Goal: Find specific page/section: Find specific page/section

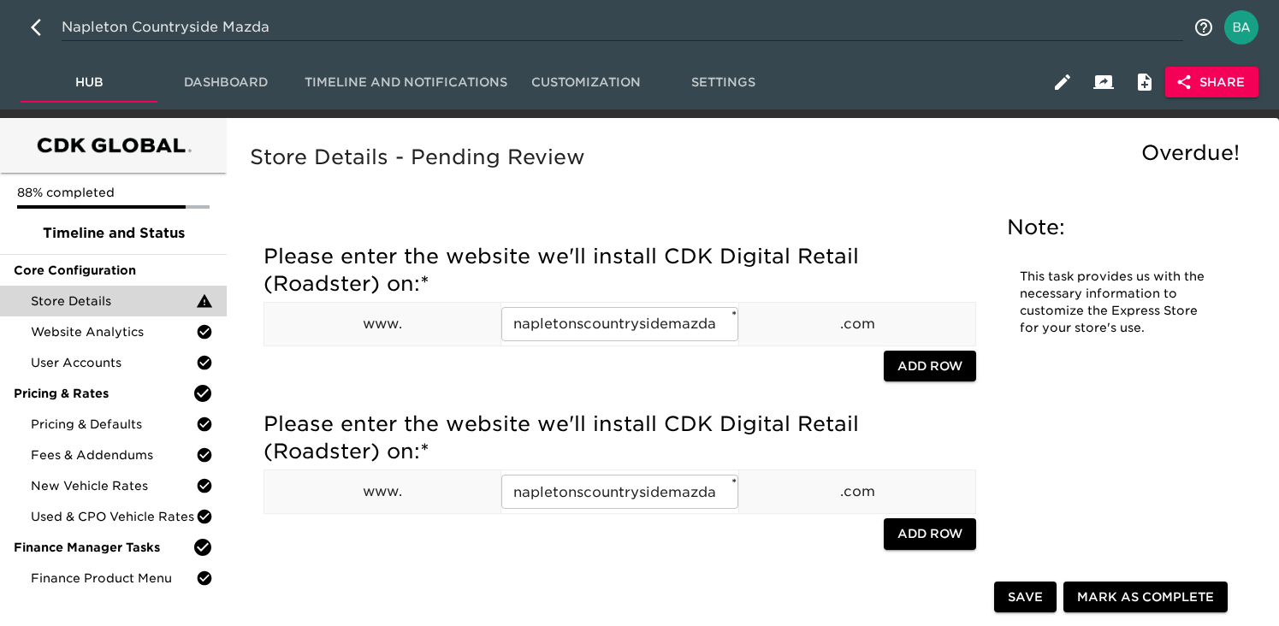
scroll to position [15, 0]
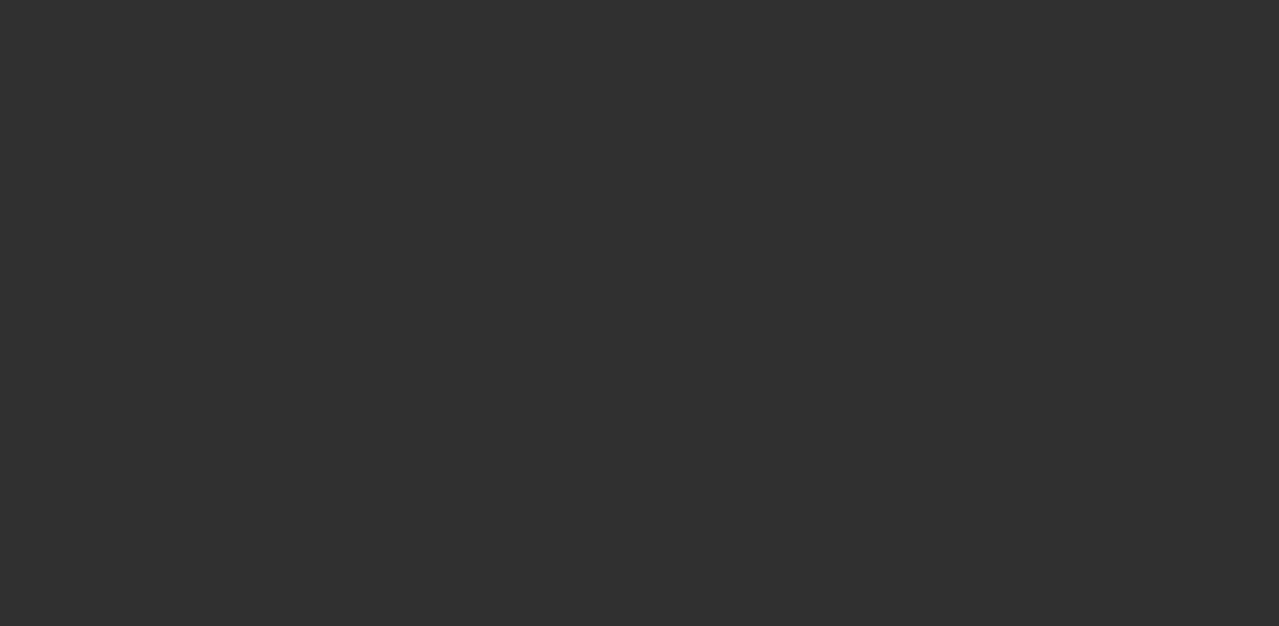
select select "10"
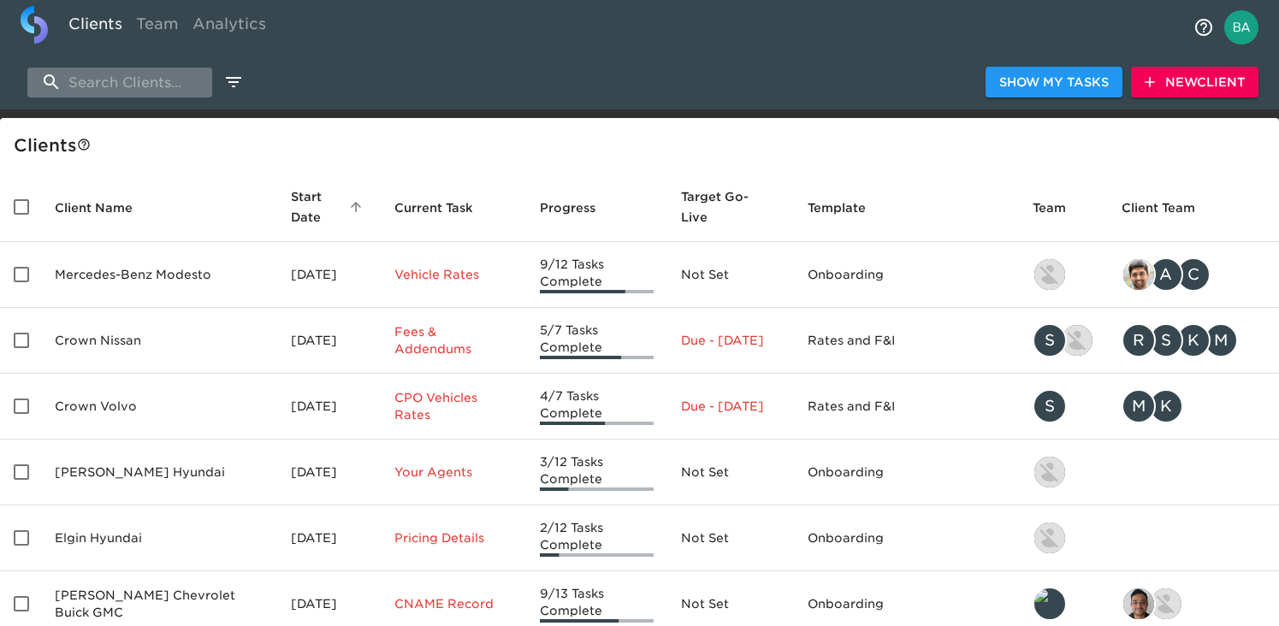
click at [136, 79] on input "search" at bounding box center [119, 83] width 185 height 30
paste input "Gene Langan Volkswagen of Glastonbury"
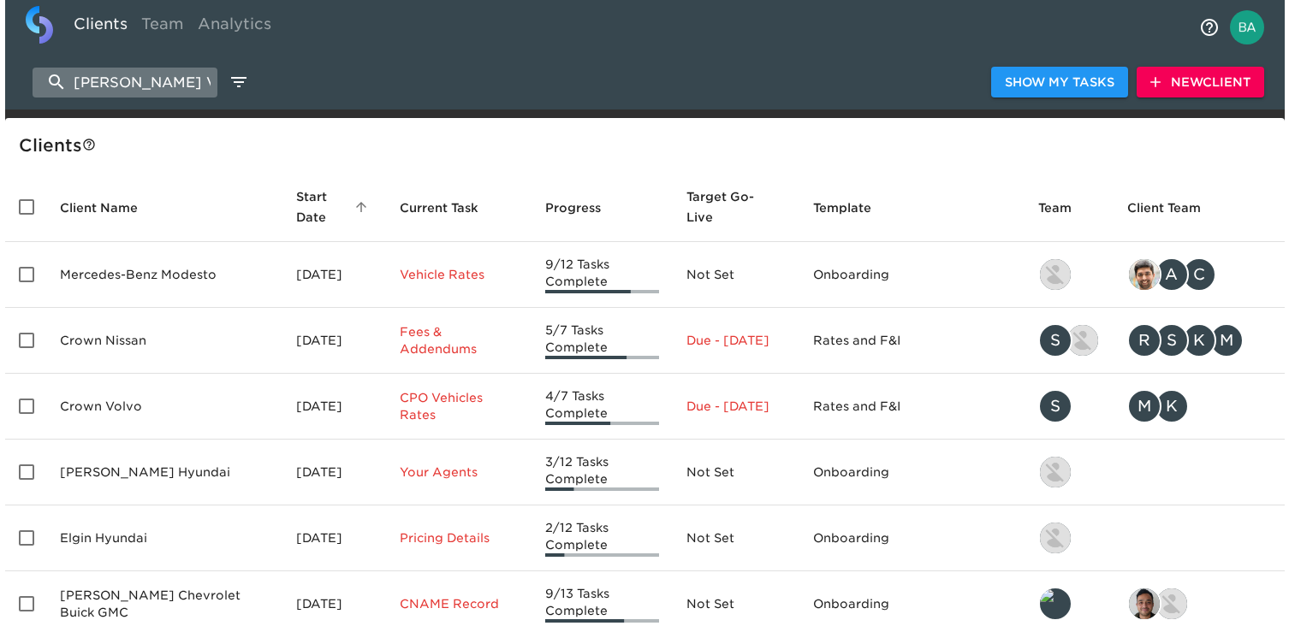
scroll to position [0, 159]
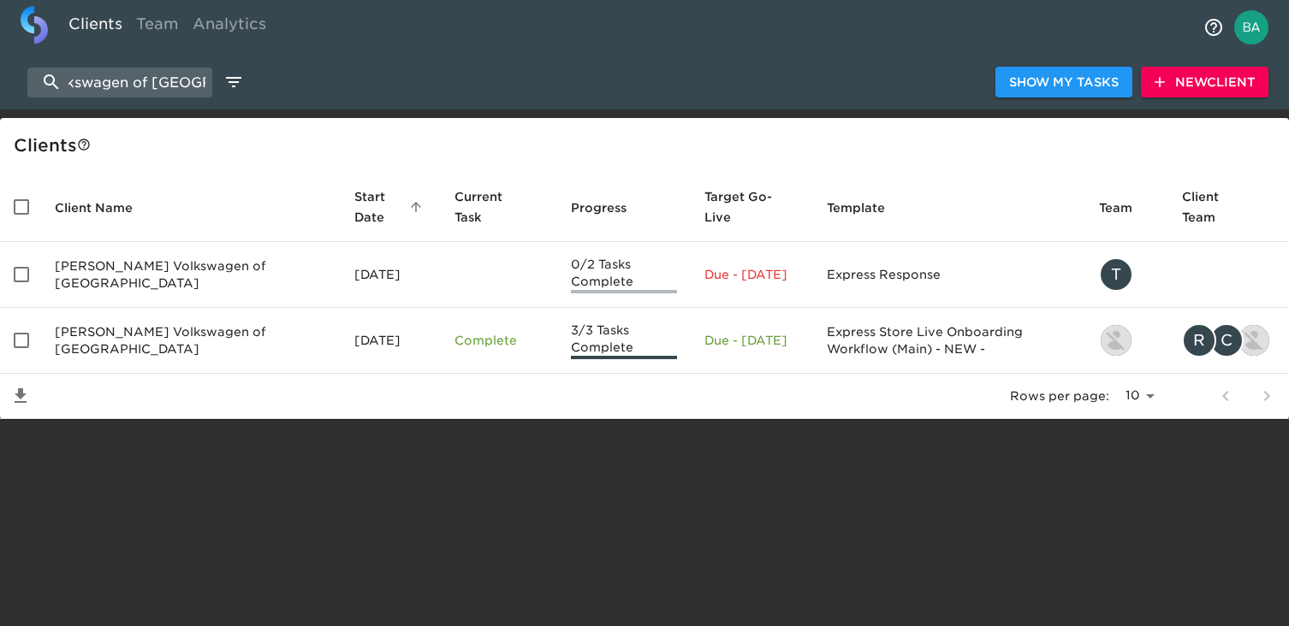
type input "Gene Langan Volkswagen of Glastonbury"
click at [1227, 86] on span "New Client" at bounding box center [1204, 82] width 100 height 21
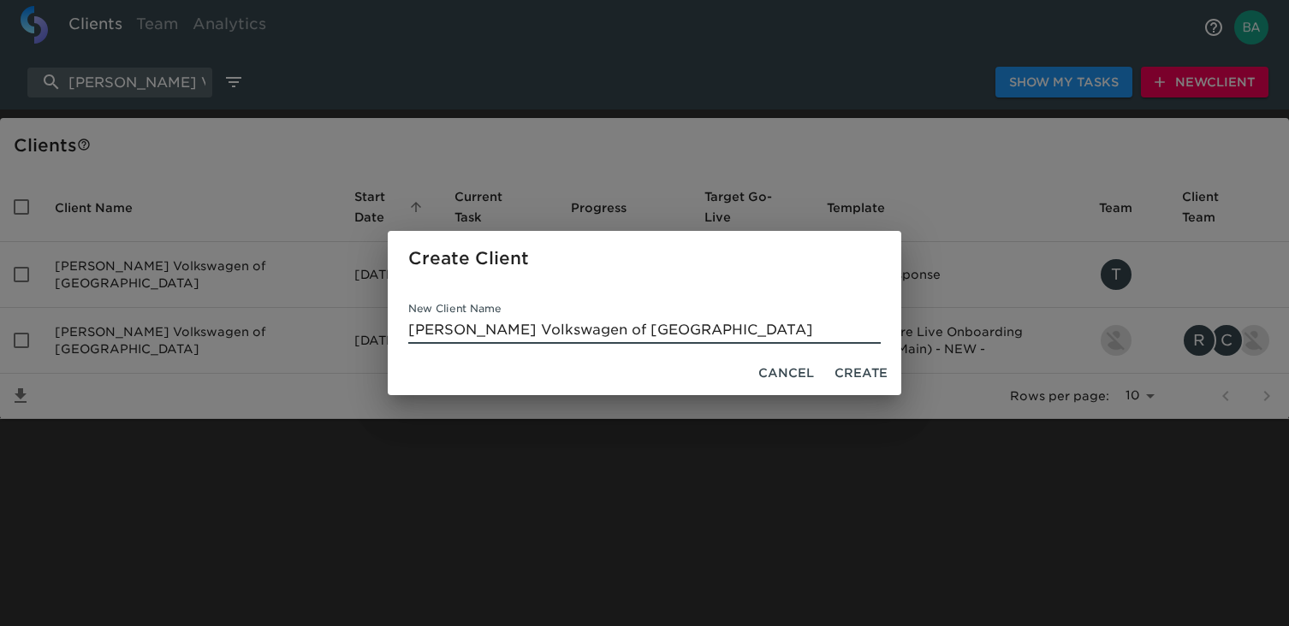
type input "Gene Langan Volkswagen of Glastonbury"
click at [847, 371] on span "Create" at bounding box center [860, 373] width 53 height 21
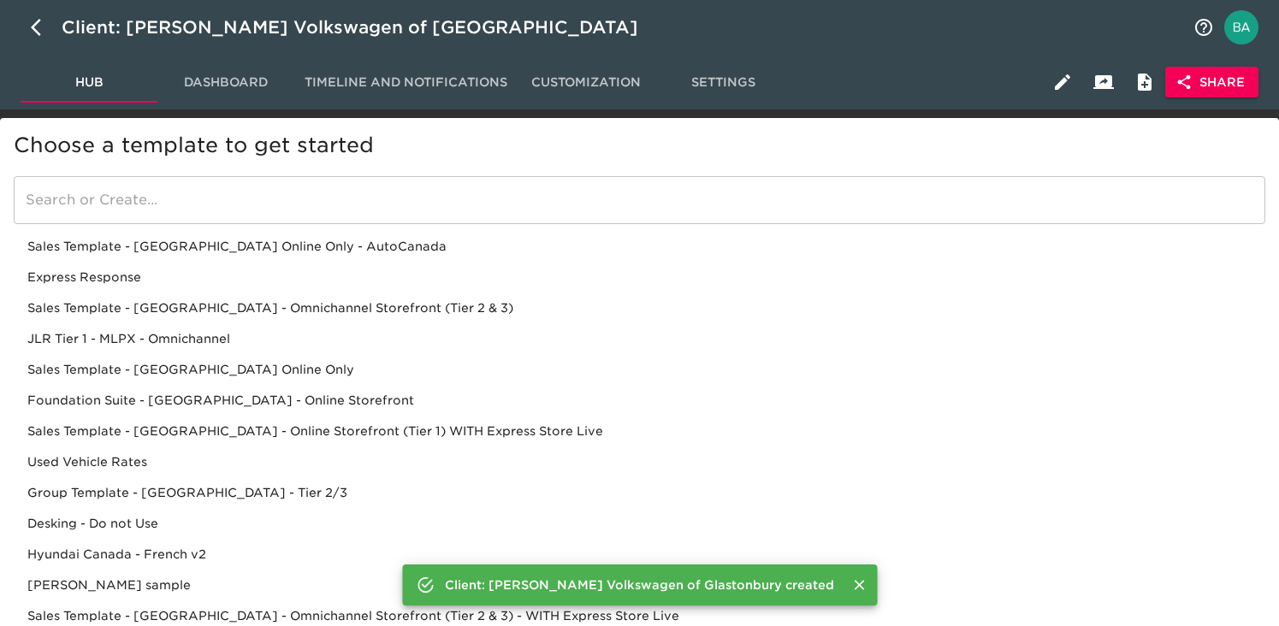
click at [292, 312] on div "Sales Template - [GEOGRAPHIC_DATA] - Omnichannel Storefront (Tier 2 & 3)" at bounding box center [640, 308] width 1252 height 31
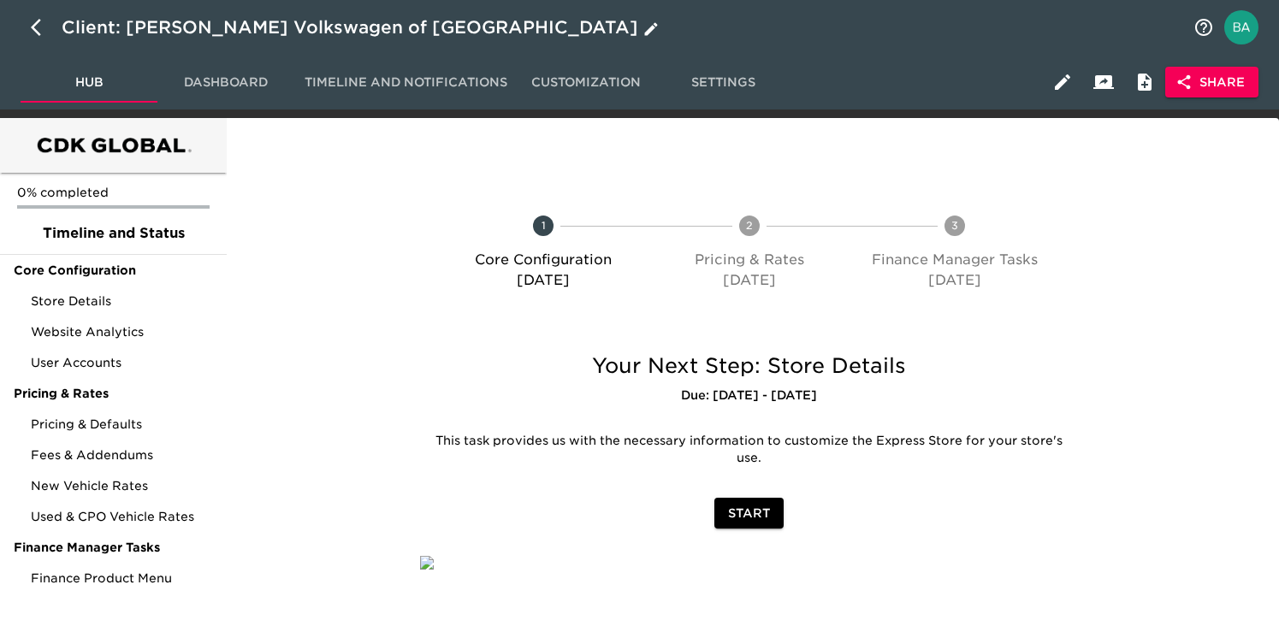
click at [366, 27] on div "Client: Gene Langan Volkswagen of Glastonbury" at bounding box center [362, 27] width 601 height 27
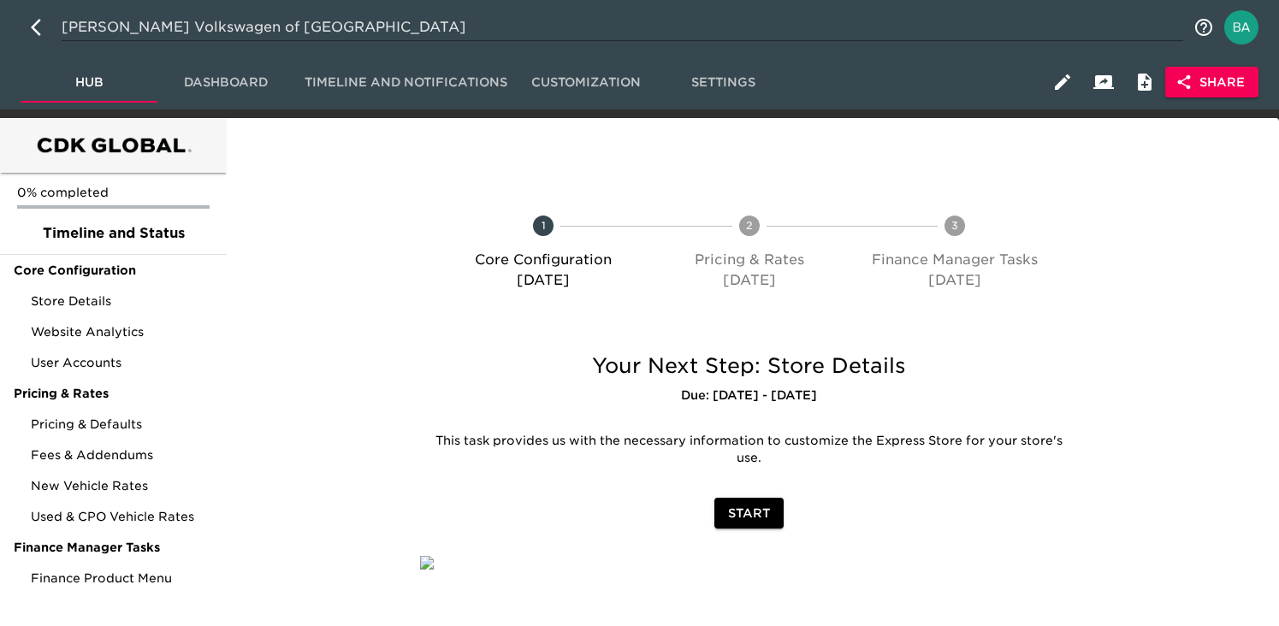
click at [271, 27] on input "[PERSON_NAME] Volkswagen of [GEOGRAPHIC_DATA]" at bounding box center [623, 27] width 1122 height 27
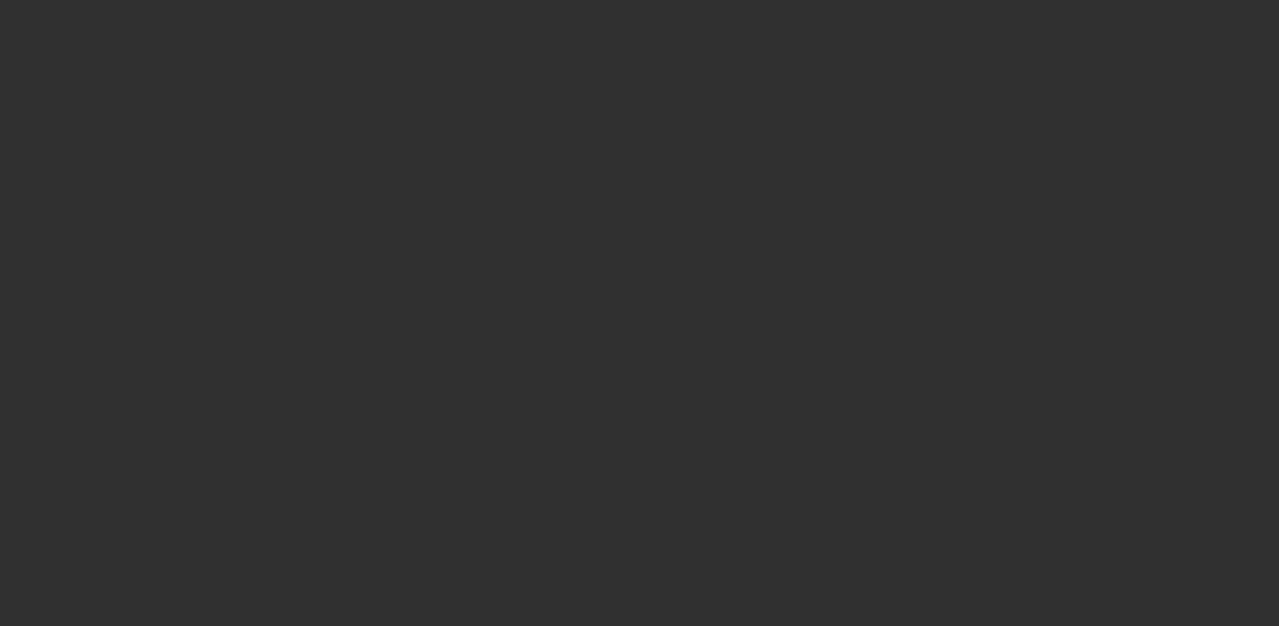
select select "10"
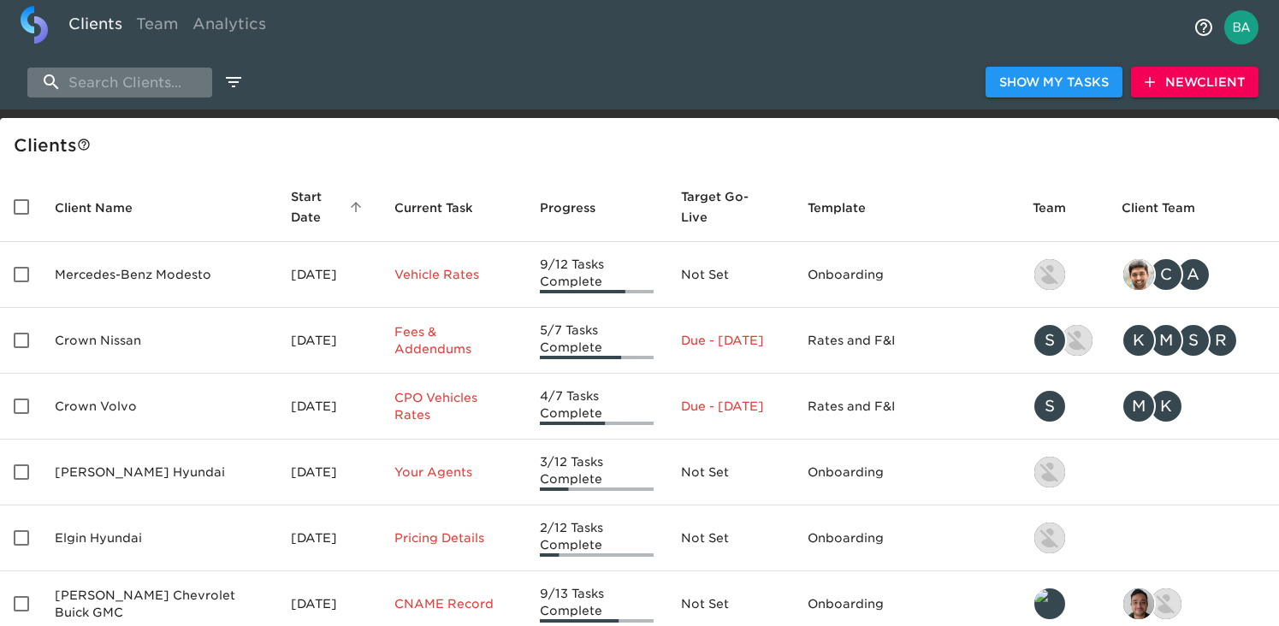
click at [145, 84] on input "search" at bounding box center [119, 83] width 185 height 30
paste input "Hi Jim, Welcome to CDK Digital Retail (formerly Roadster)! My name is Bailey, a…"
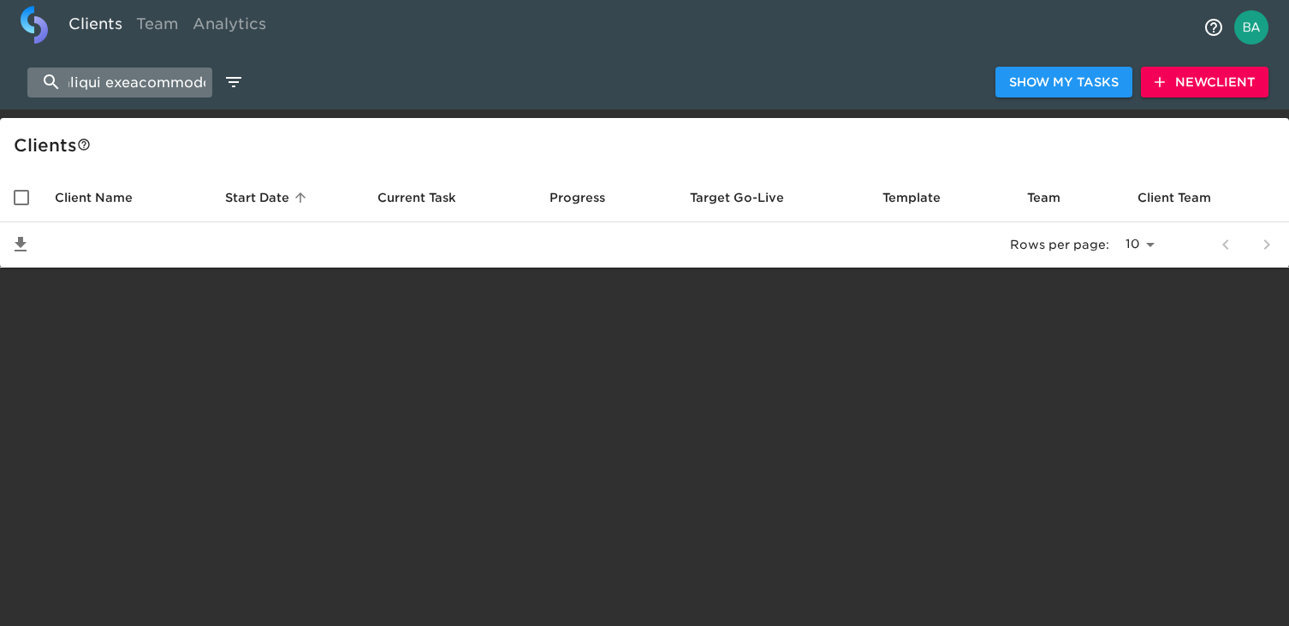
type input "Hi Jim, Welcome to CDK Digital Retail (formerly Roadster)! My name is Bailey, a…"
click at [145, 84] on input "search" at bounding box center [119, 83] width 185 height 30
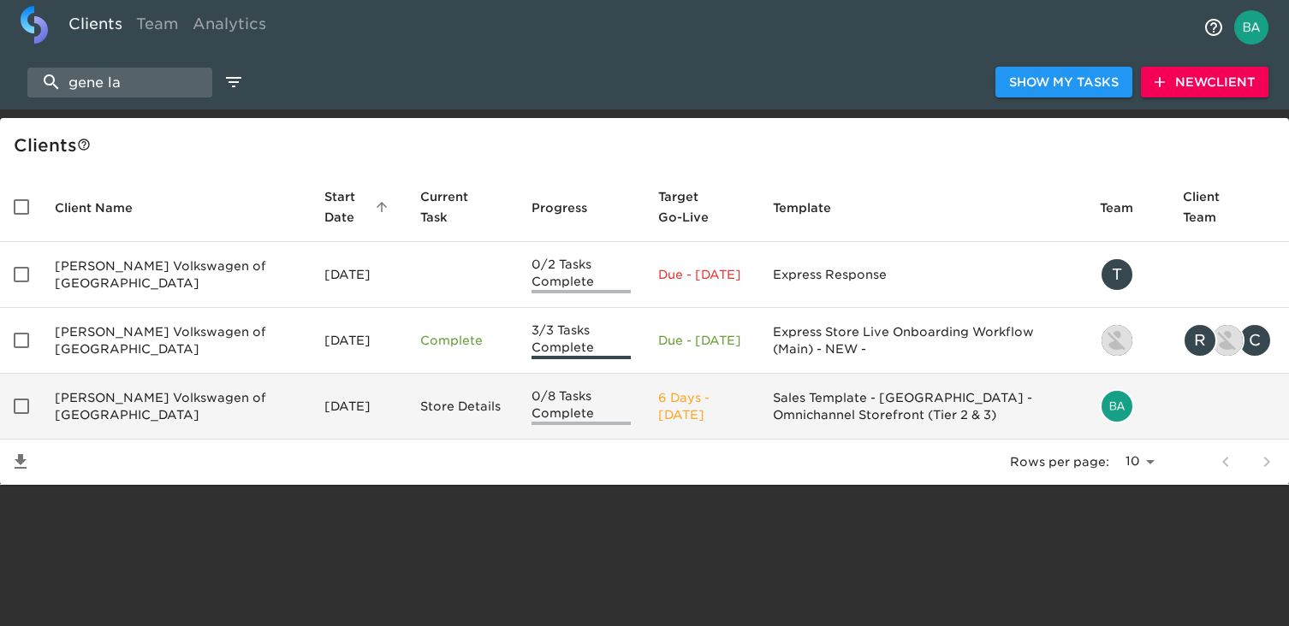
type input "gene la"
click at [165, 407] on td "Gene Langan Volkswagen of Glastonbury" at bounding box center [176, 407] width 270 height 66
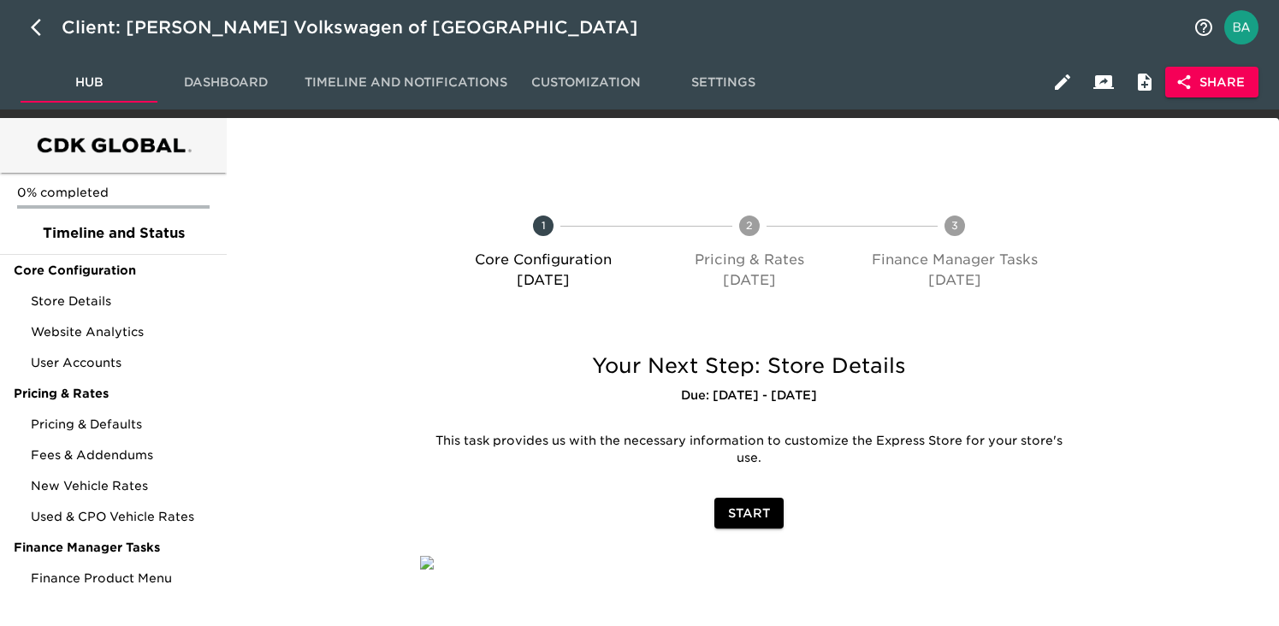
click at [1204, 80] on span "Share" at bounding box center [1212, 82] width 66 height 21
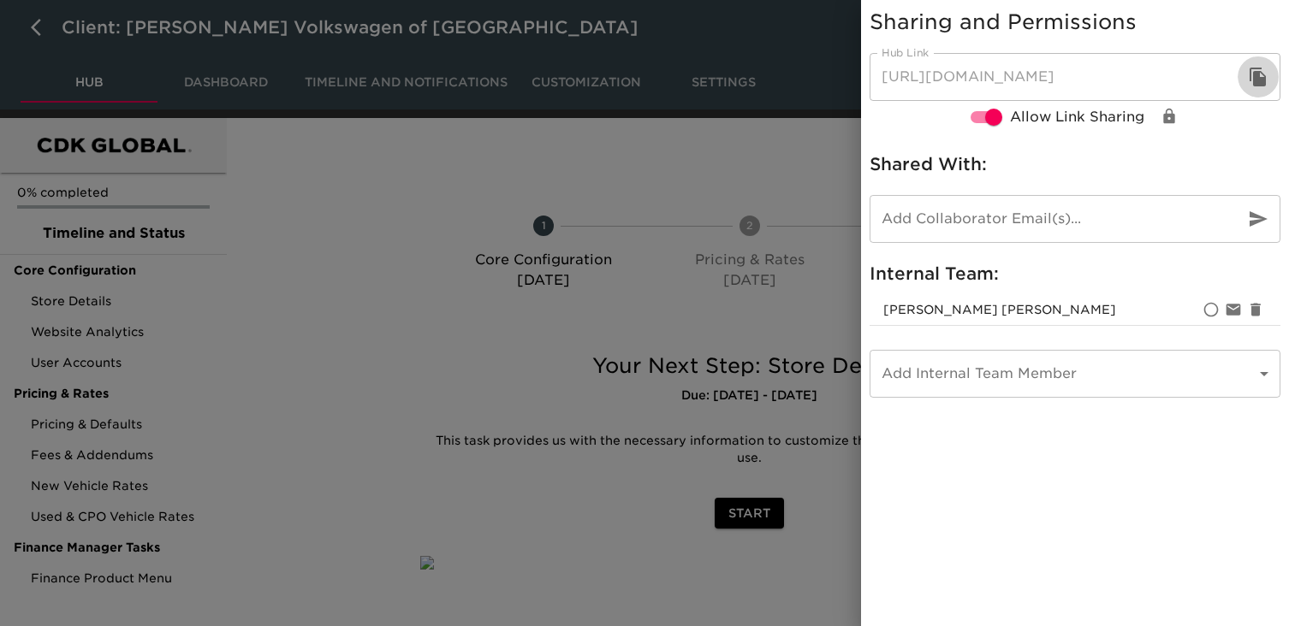
click at [1255, 84] on icon "button" at bounding box center [1257, 77] width 16 height 19
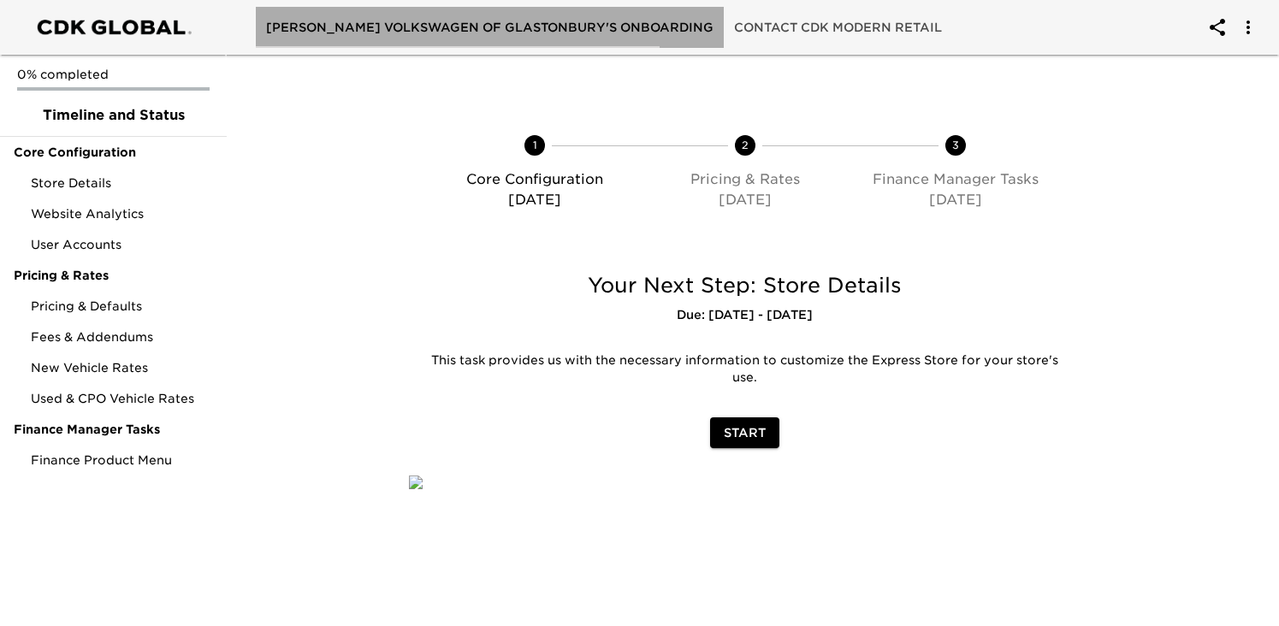
click at [556, 26] on span "Gene Langan Volkswagen of Glastonbury's Onboarding" at bounding box center [490, 27] width 448 height 21
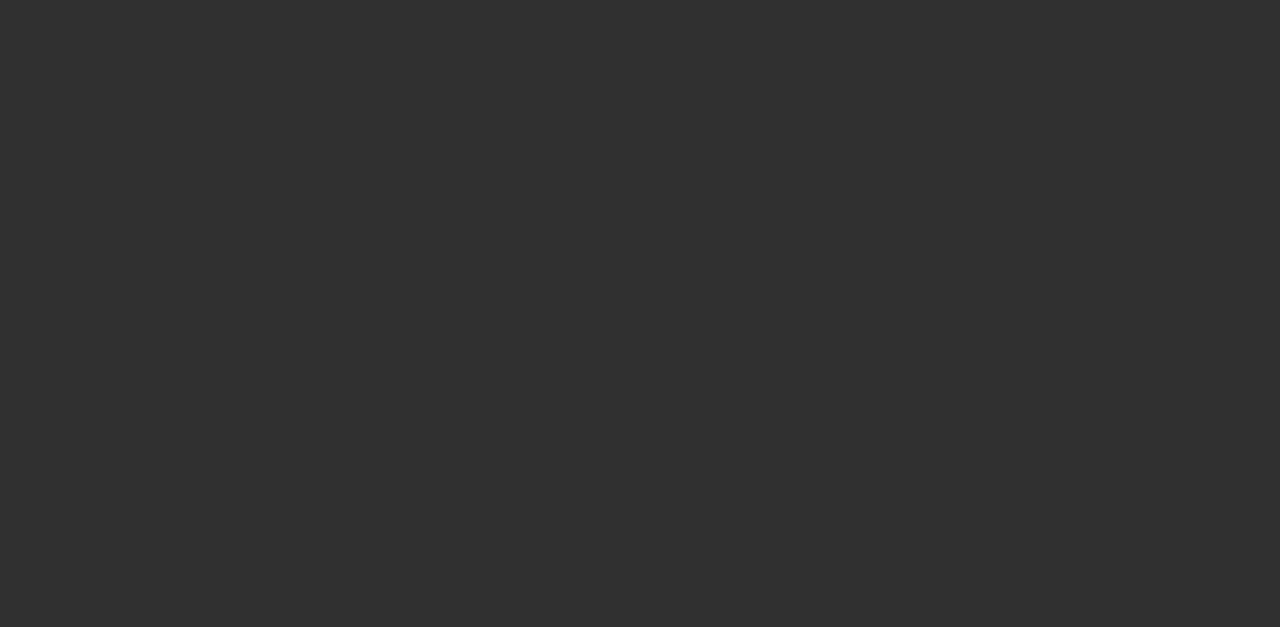
select select "10"
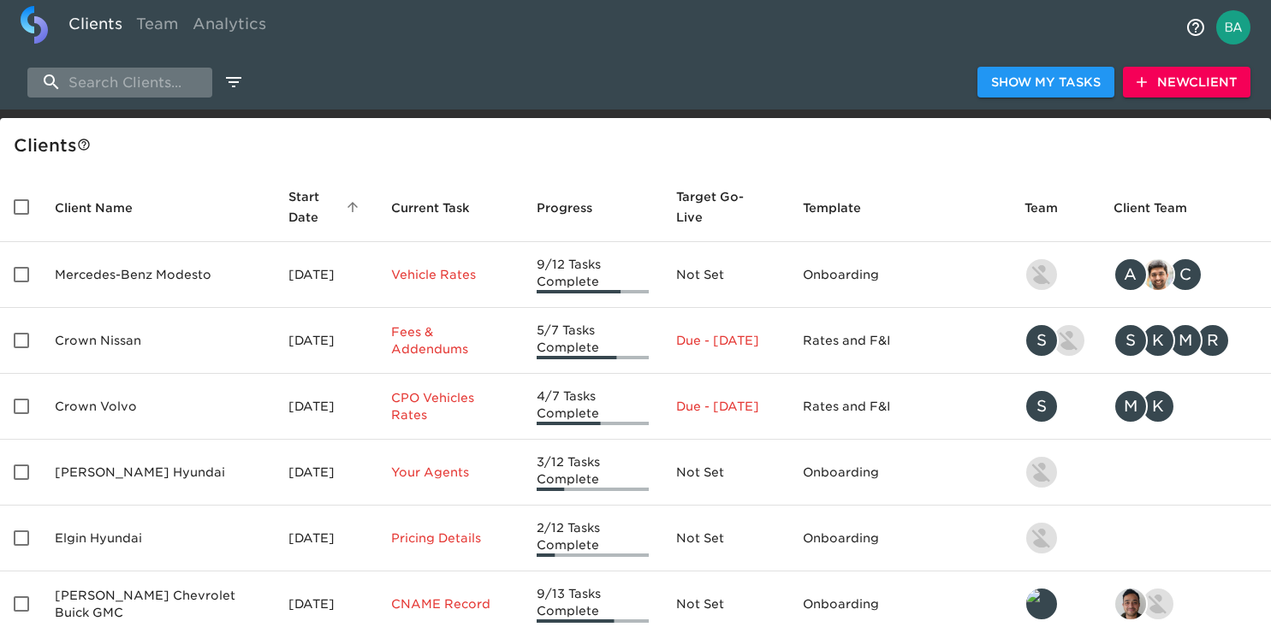
click at [154, 89] on input "search" at bounding box center [119, 83] width 185 height 30
type input "v"
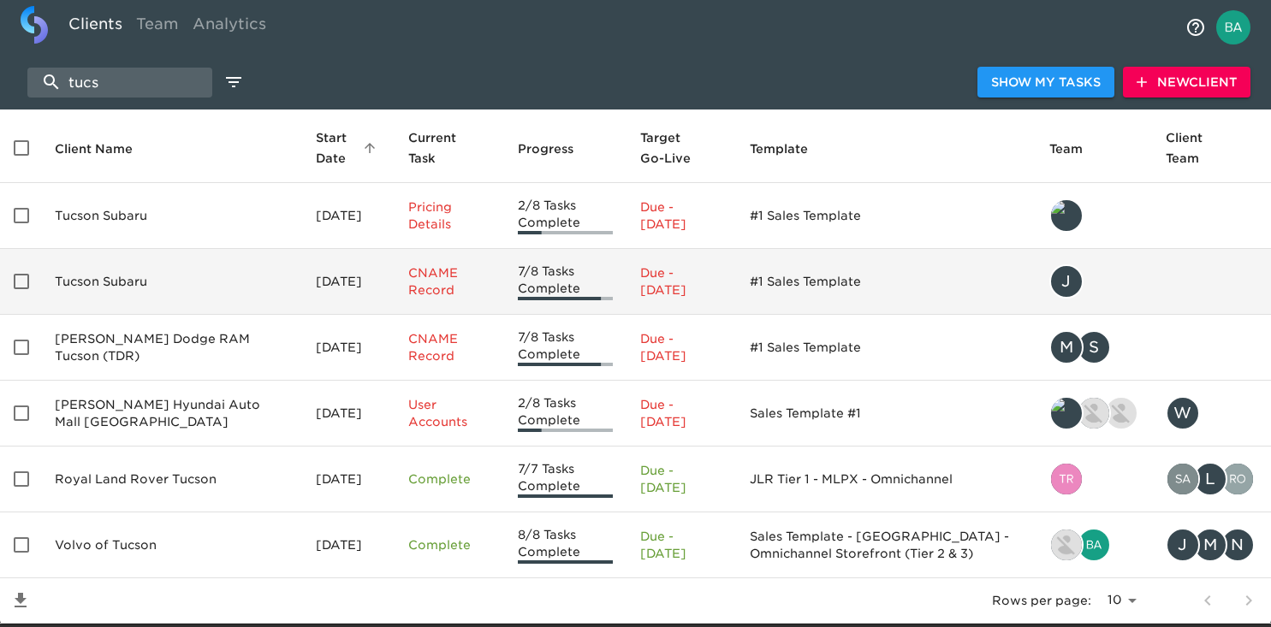
scroll to position [110, 0]
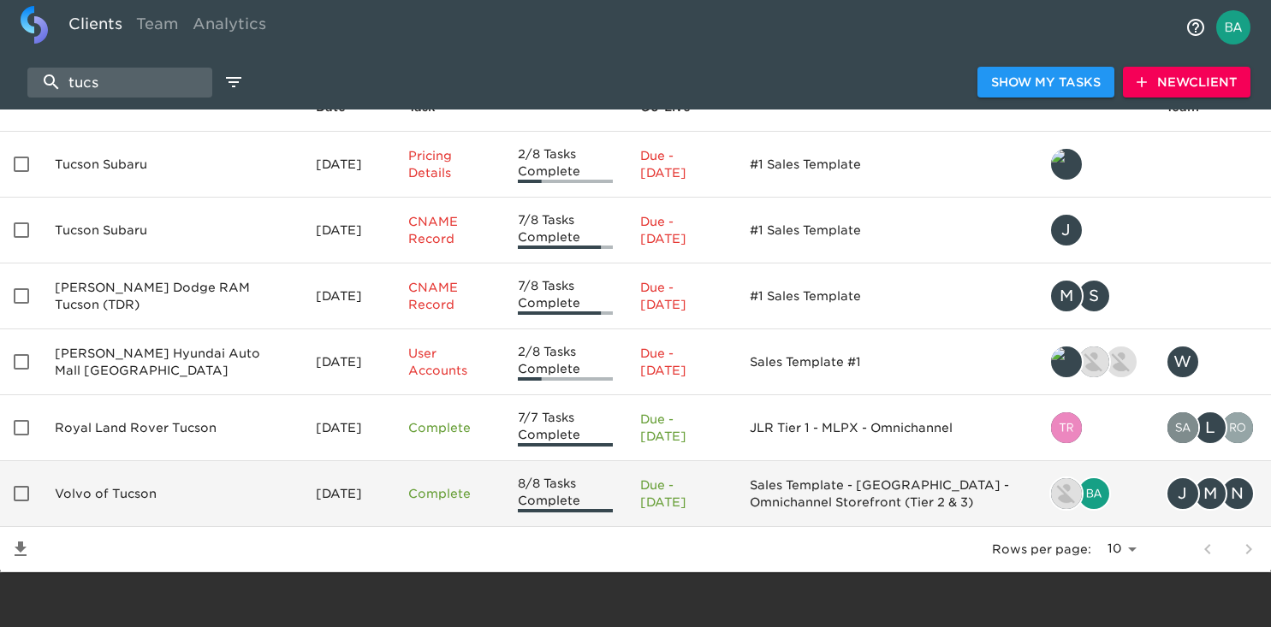
type input "tucs"
click at [101, 476] on td "Volvo of Tucson" at bounding box center [171, 494] width 261 height 66
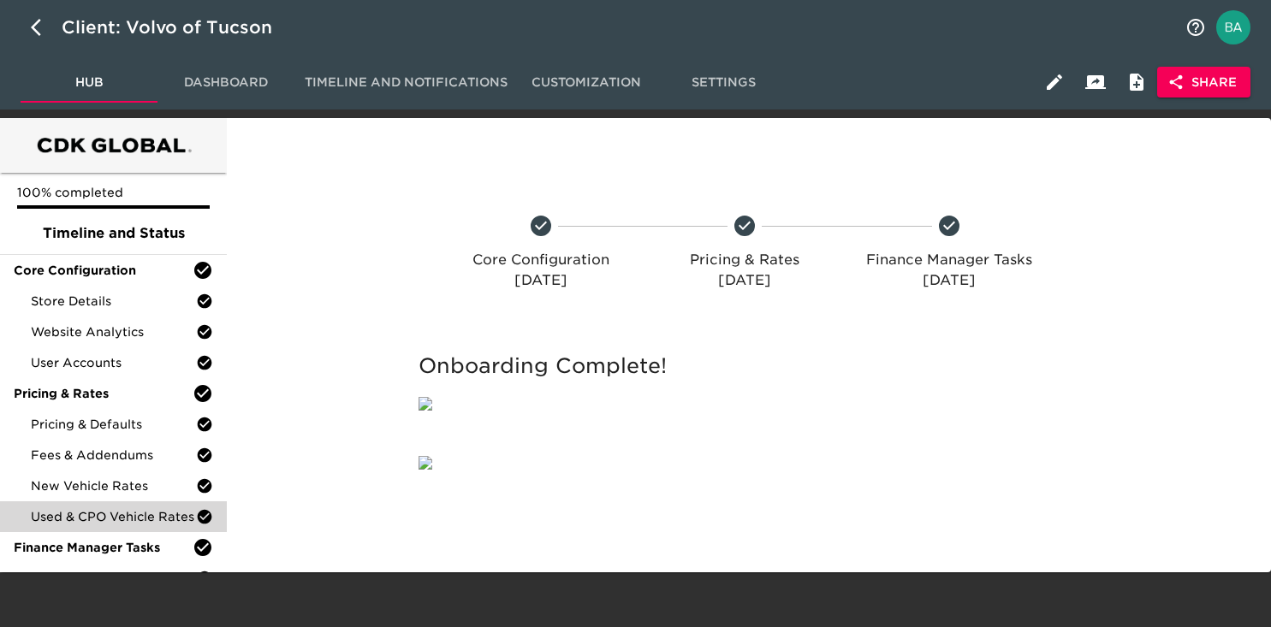
scroll to position [33, 0]
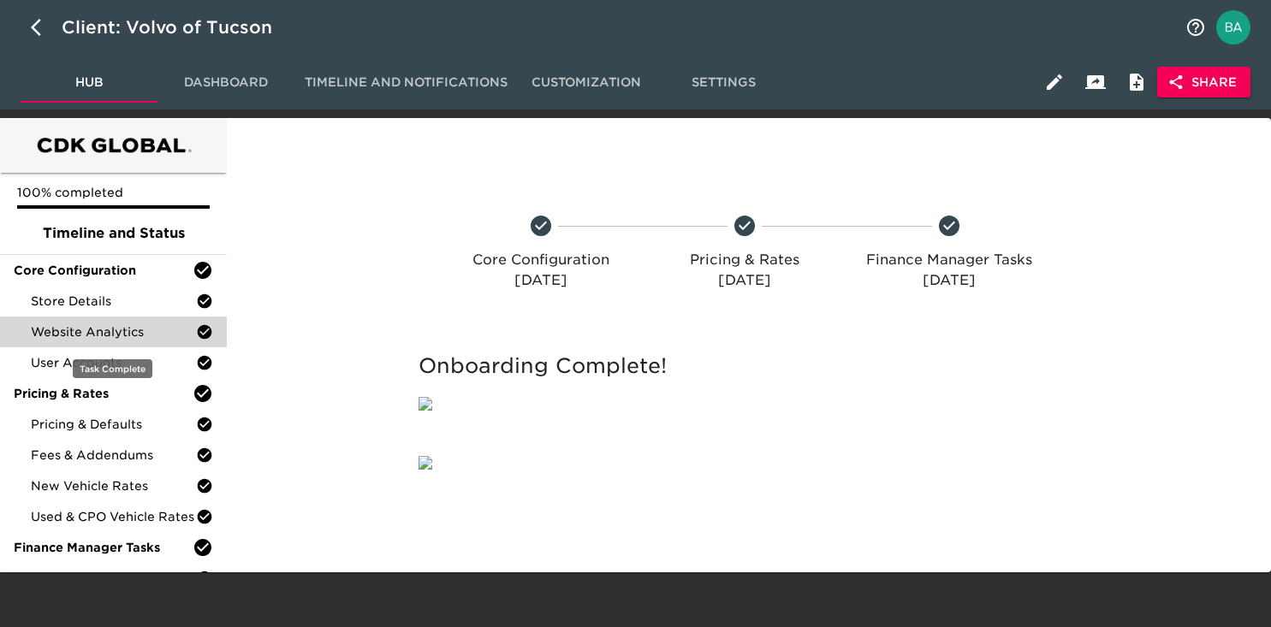
click at [86, 317] on div "Website Analytics" at bounding box center [113, 332] width 227 height 31
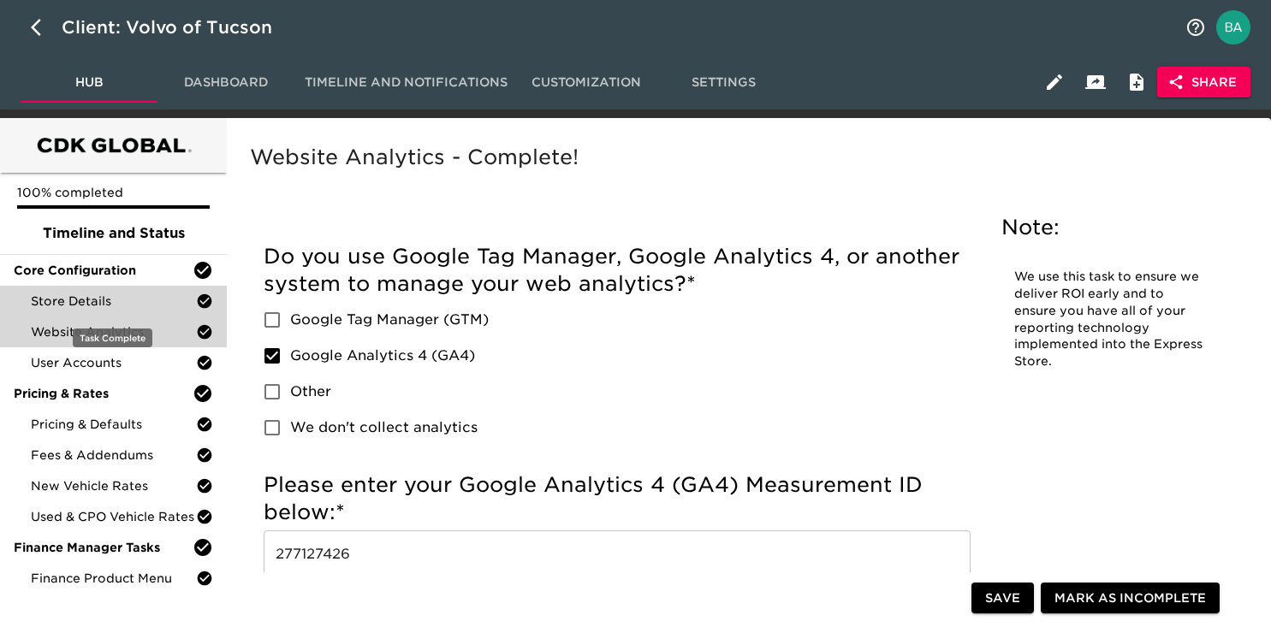
click at [84, 295] on span "Store Details" at bounding box center [113, 301] width 165 height 17
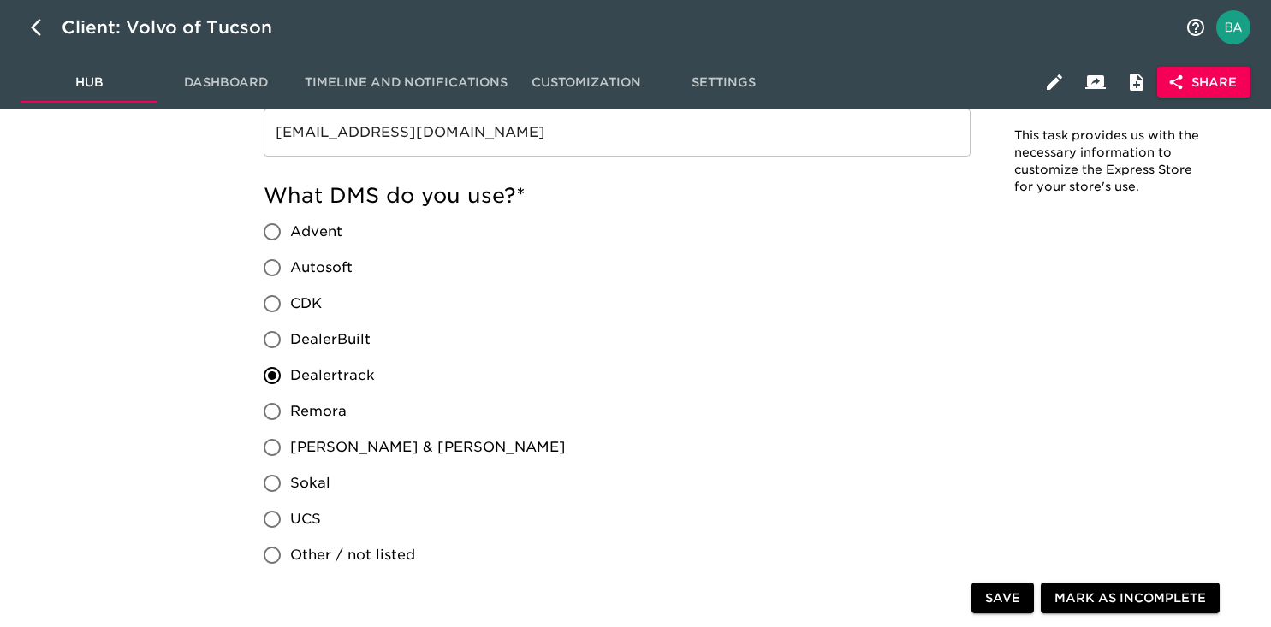
scroll to position [1420, 0]
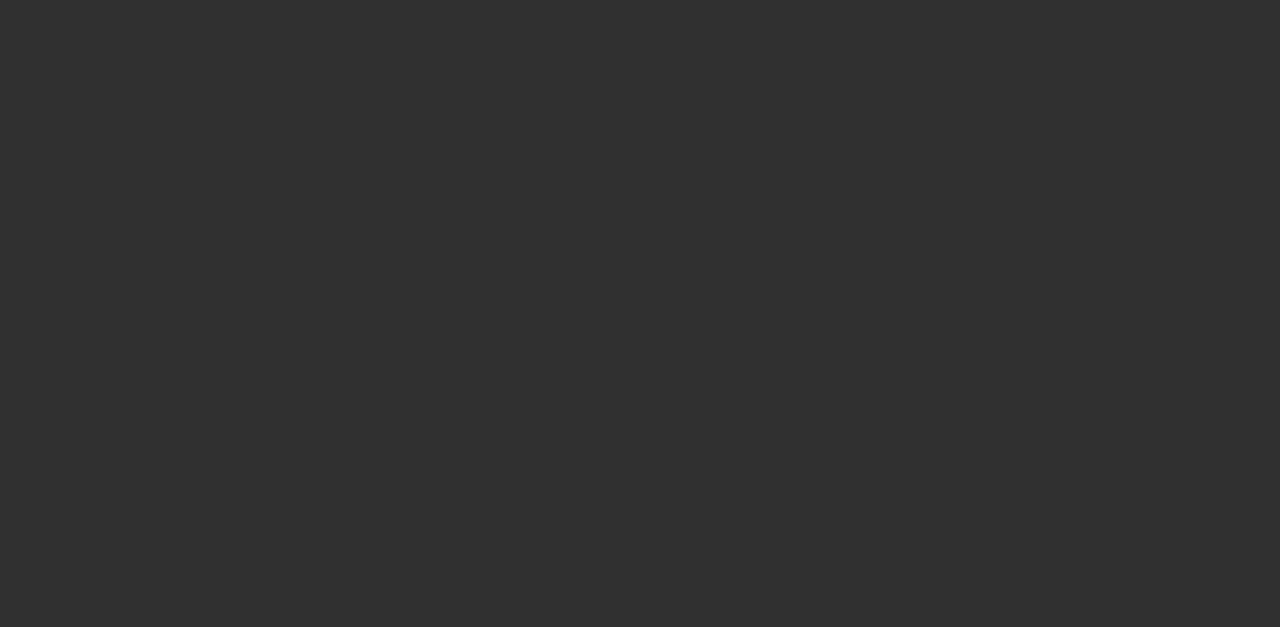
select select "10"
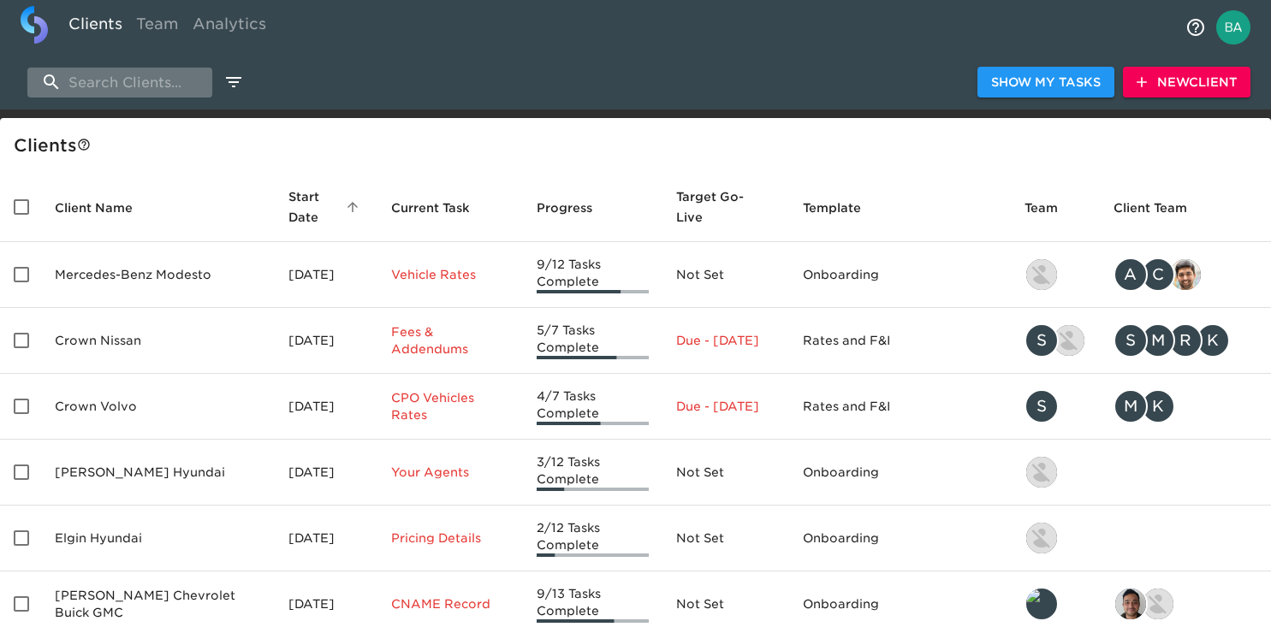
click at [159, 81] on input "search" at bounding box center [119, 83] width 185 height 30
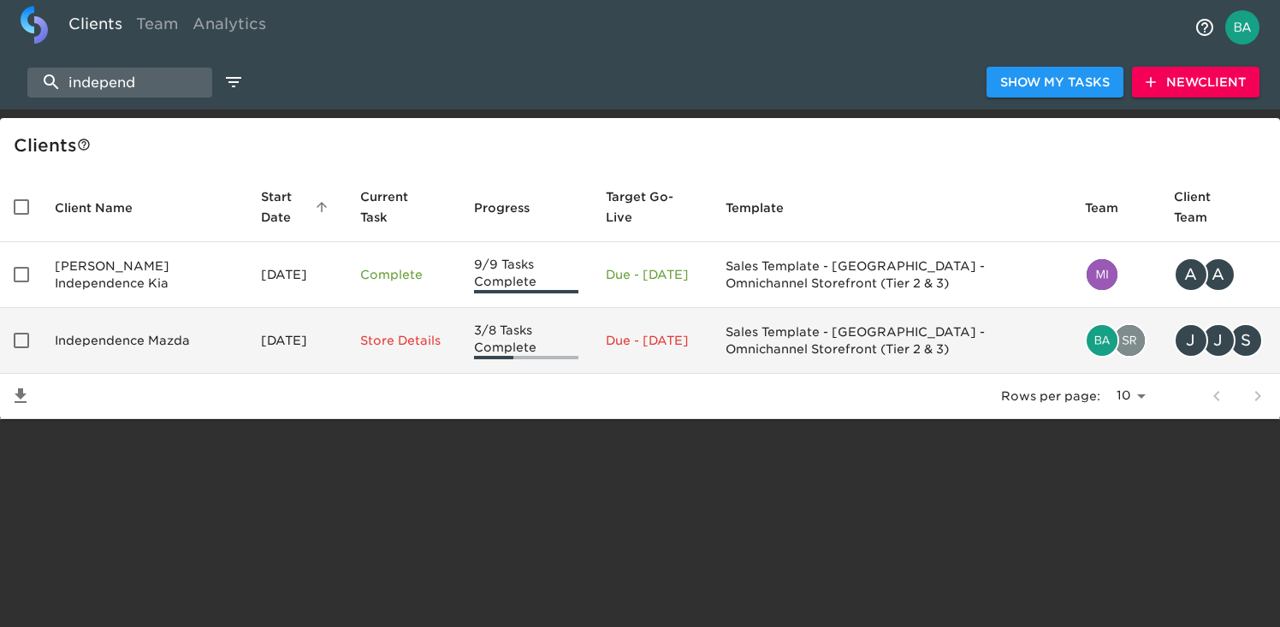
type input "independ"
click at [130, 342] on td "Independence Mazda" at bounding box center [144, 341] width 206 height 66
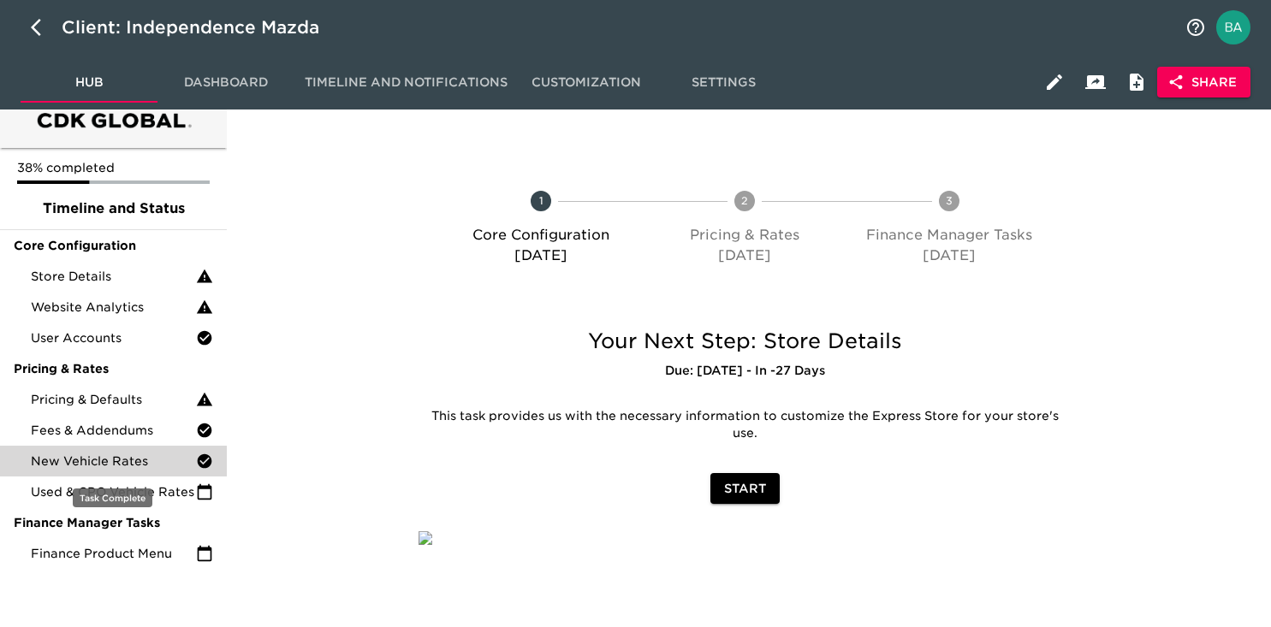
scroll to position [32, 0]
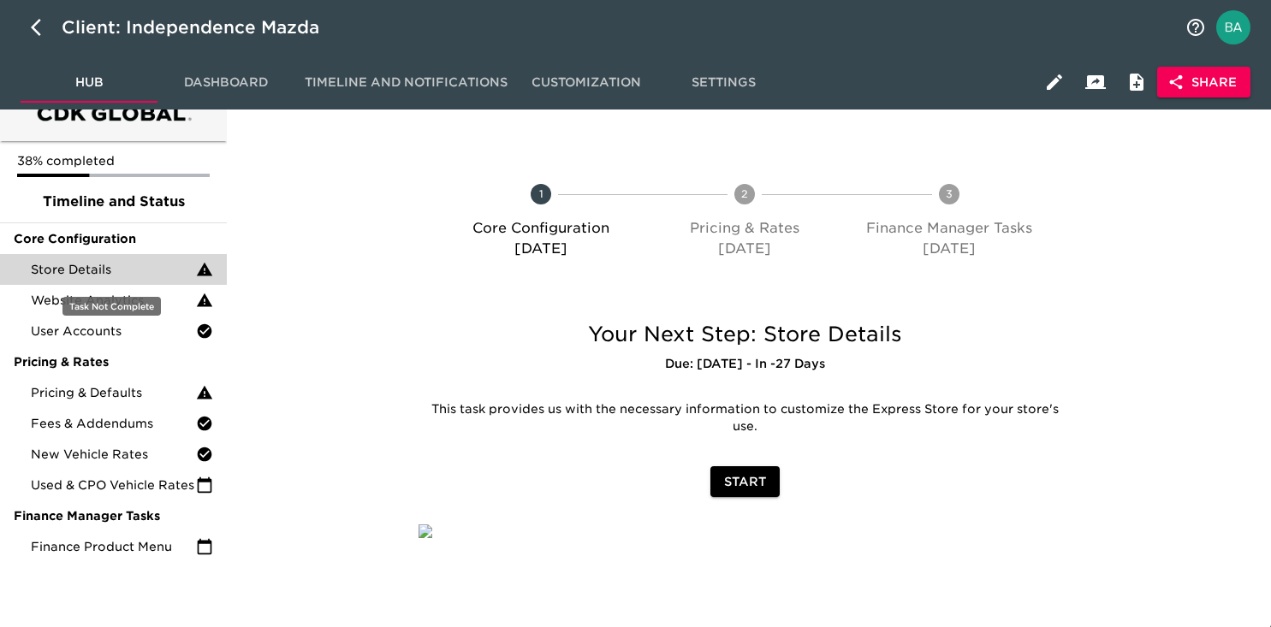
click at [112, 270] on span "Store Details" at bounding box center [113, 269] width 165 height 17
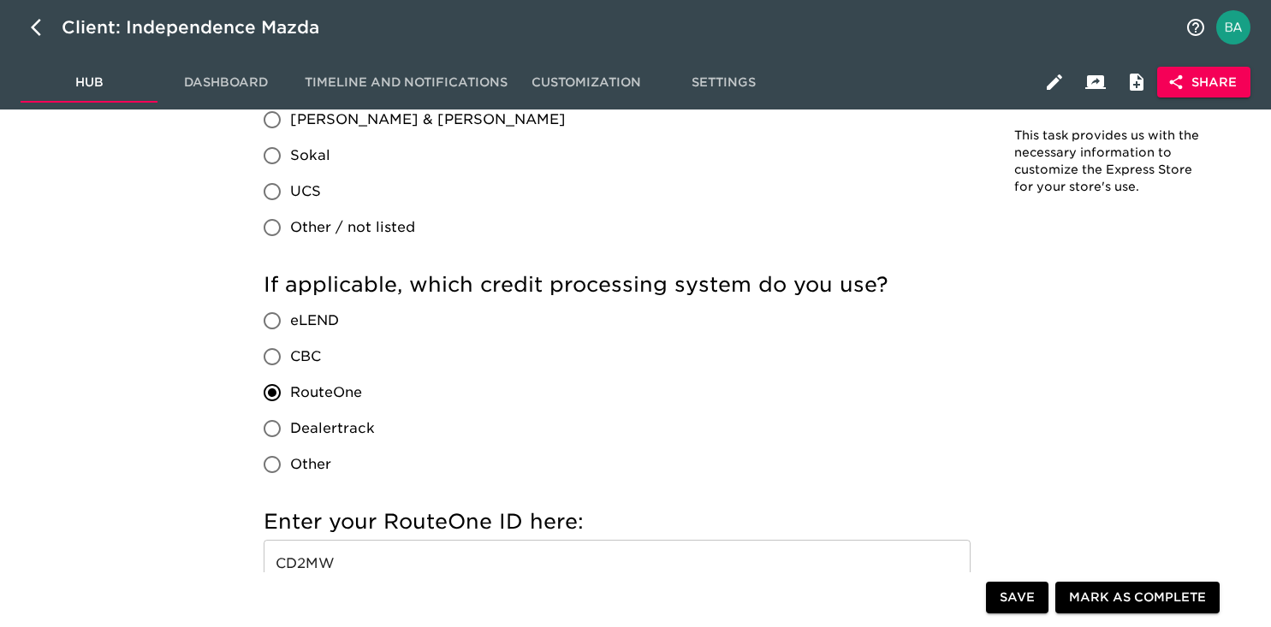
scroll to position [1651, 0]
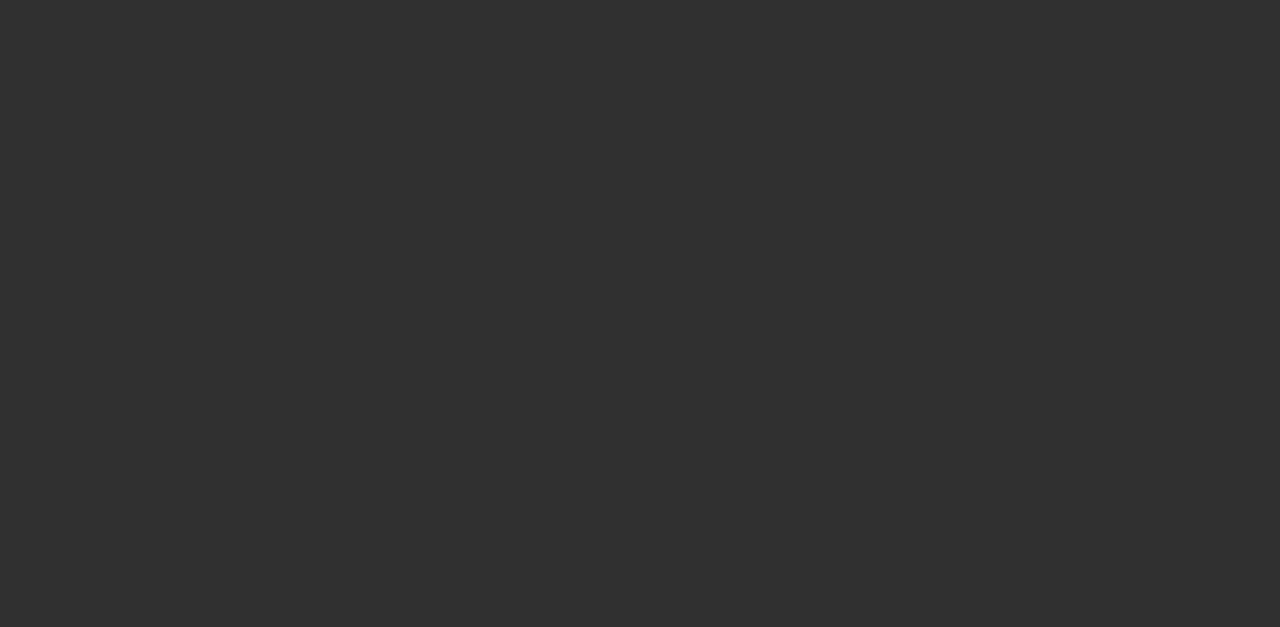
select select "10"
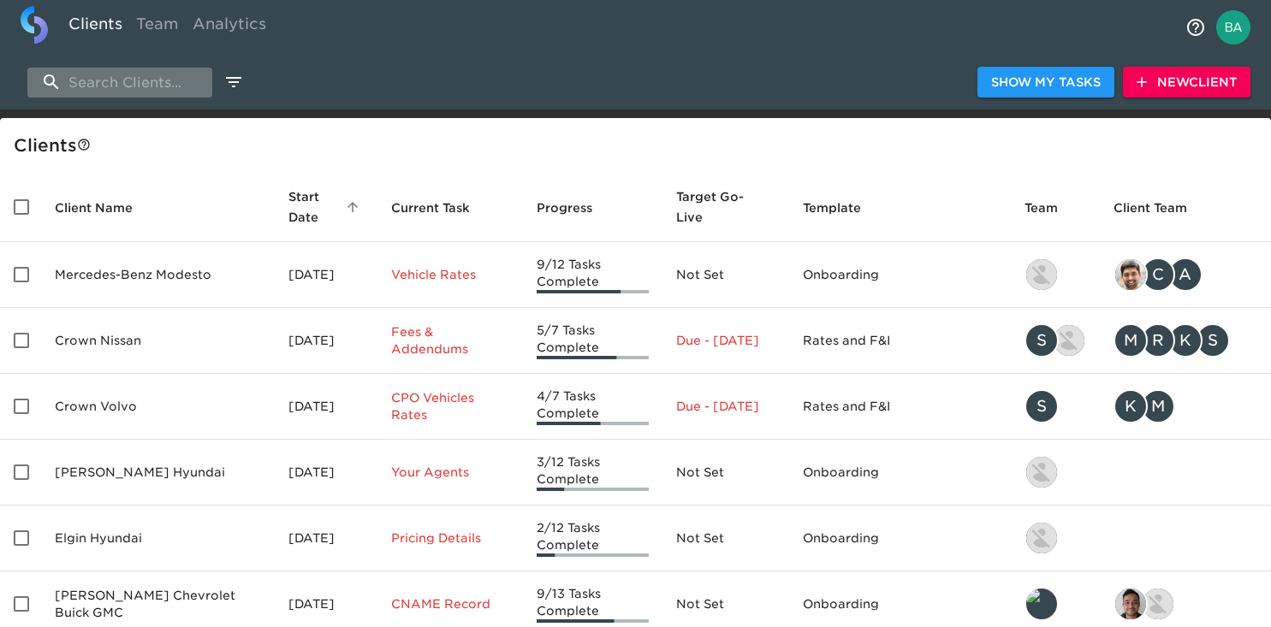
click at [176, 95] on input "search" at bounding box center [119, 83] width 185 height 30
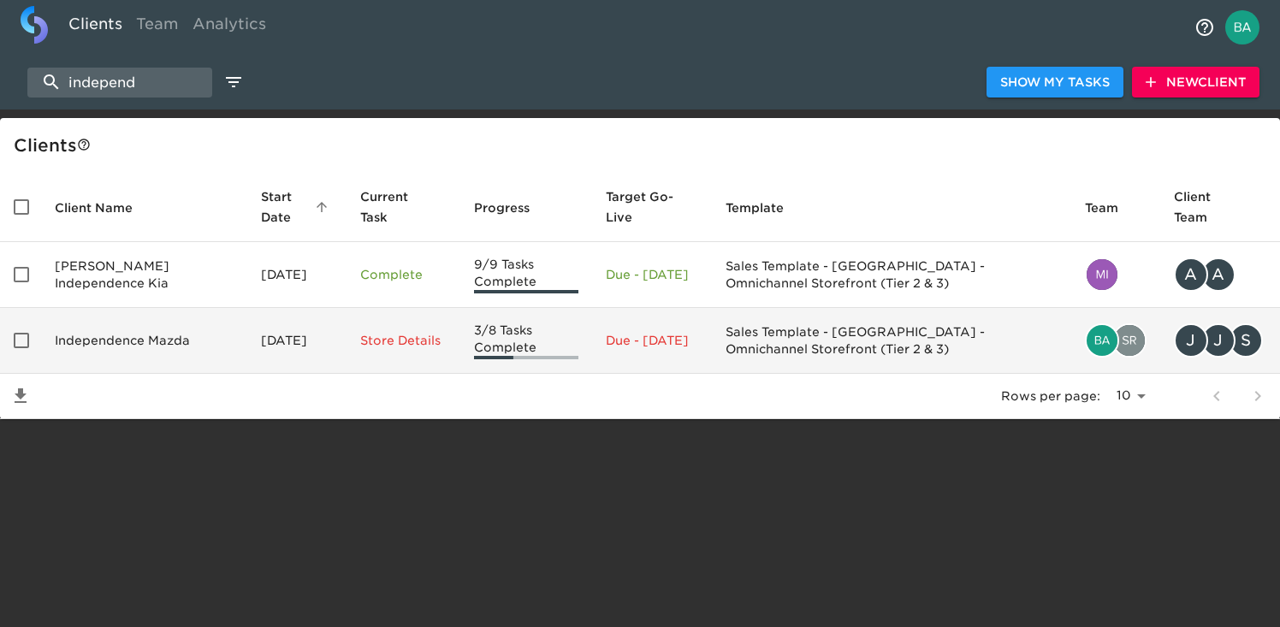
type input "independ"
click at [115, 340] on td "Independence Mazda" at bounding box center [144, 341] width 206 height 66
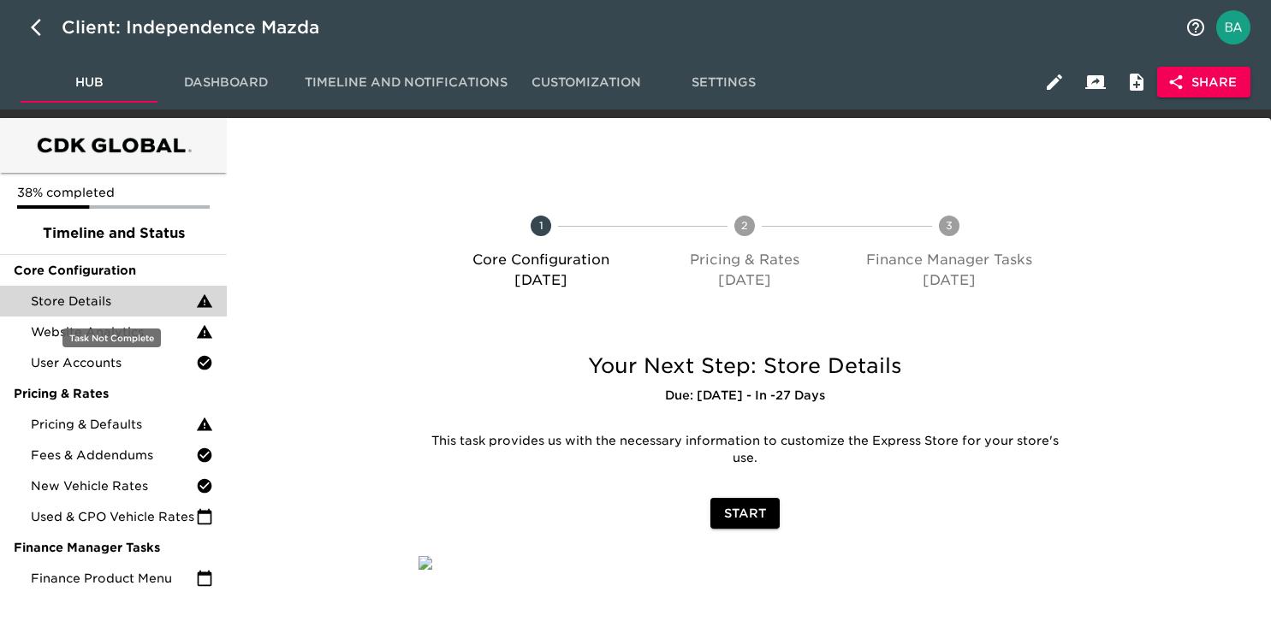
click at [122, 305] on span "Store Details" at bounding box center [113, 301] width 165 height 17
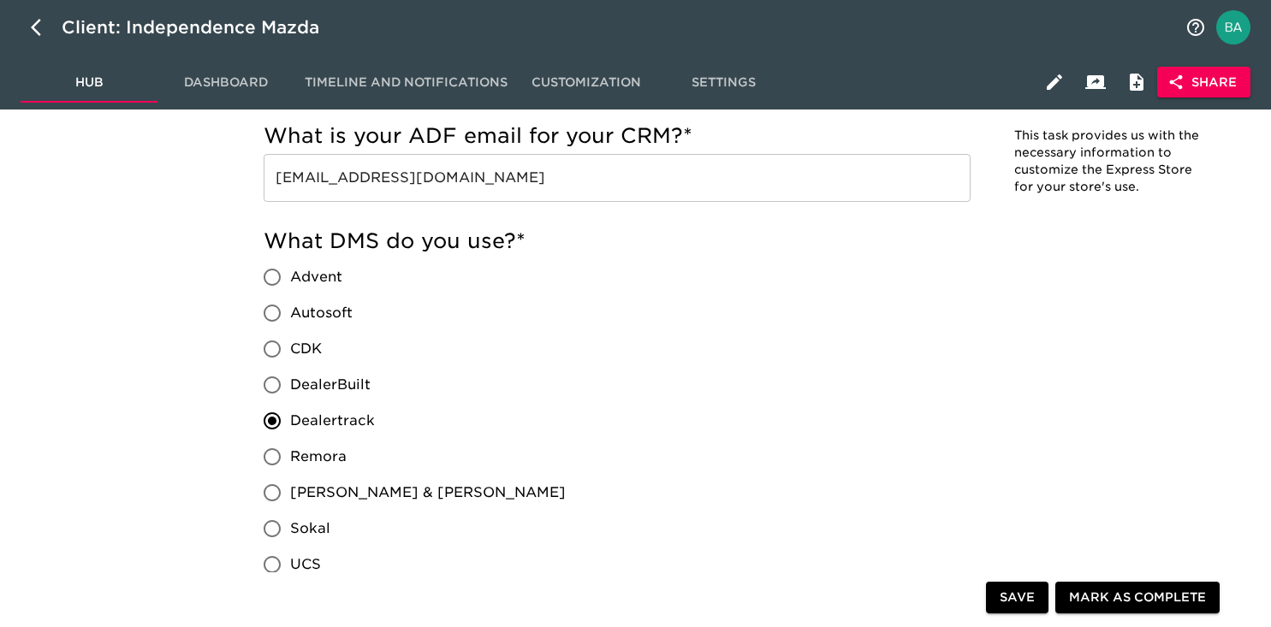
scroll to position [1260, 0]
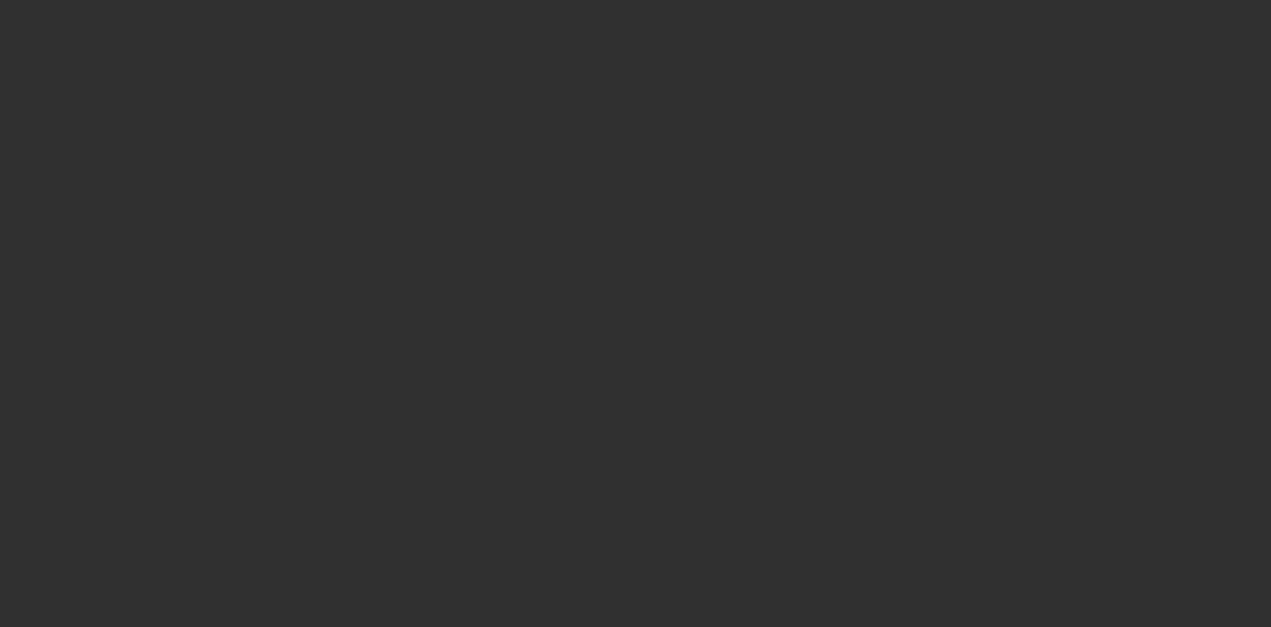
select select "10"
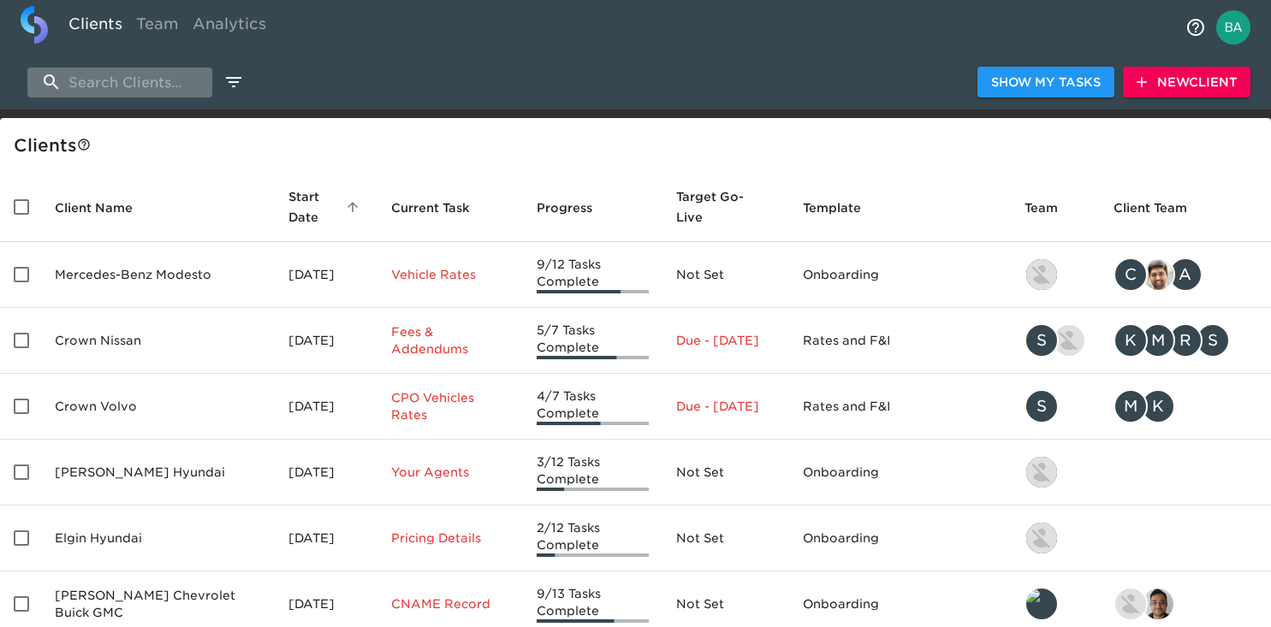
click at [164, 78] on input "search" at bounding box center [119, 83] width 185 height 30
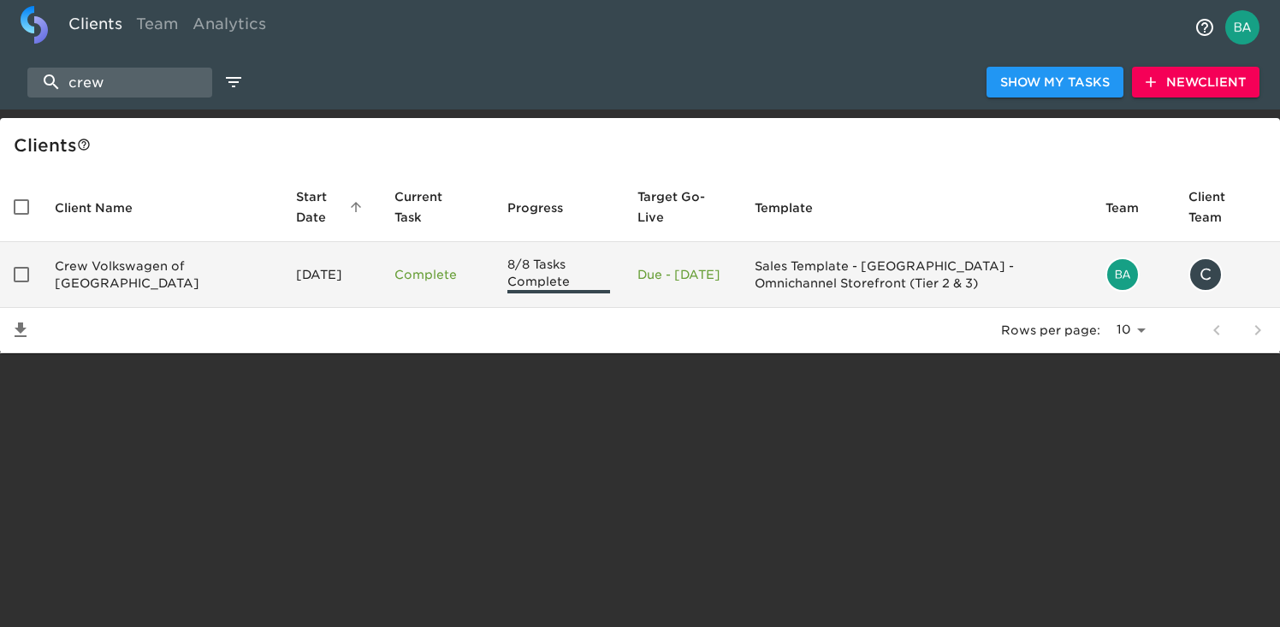
type input "crew"
click at [155, 271] on td "Crew Volkswagen of [GEOGRAPHIC_DATA]" at bounding box center [161, 275] width 241 height 66
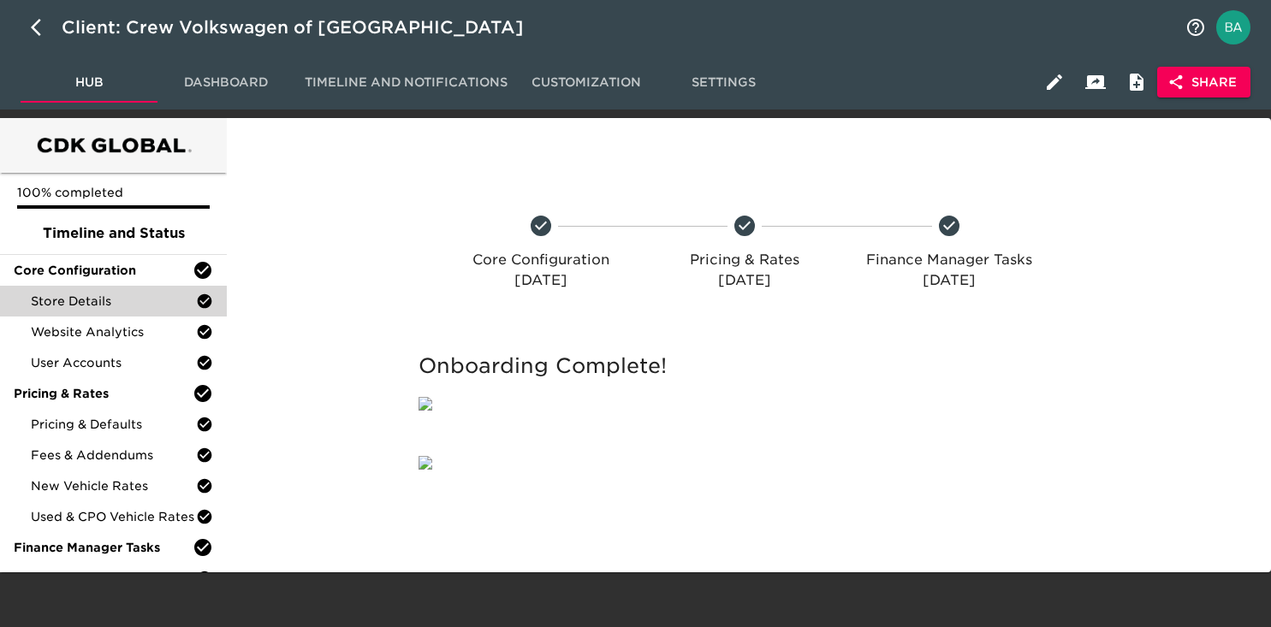
click at [113, 308] on span "Store Details" at bounding box center [113, 301] width 165 height 17
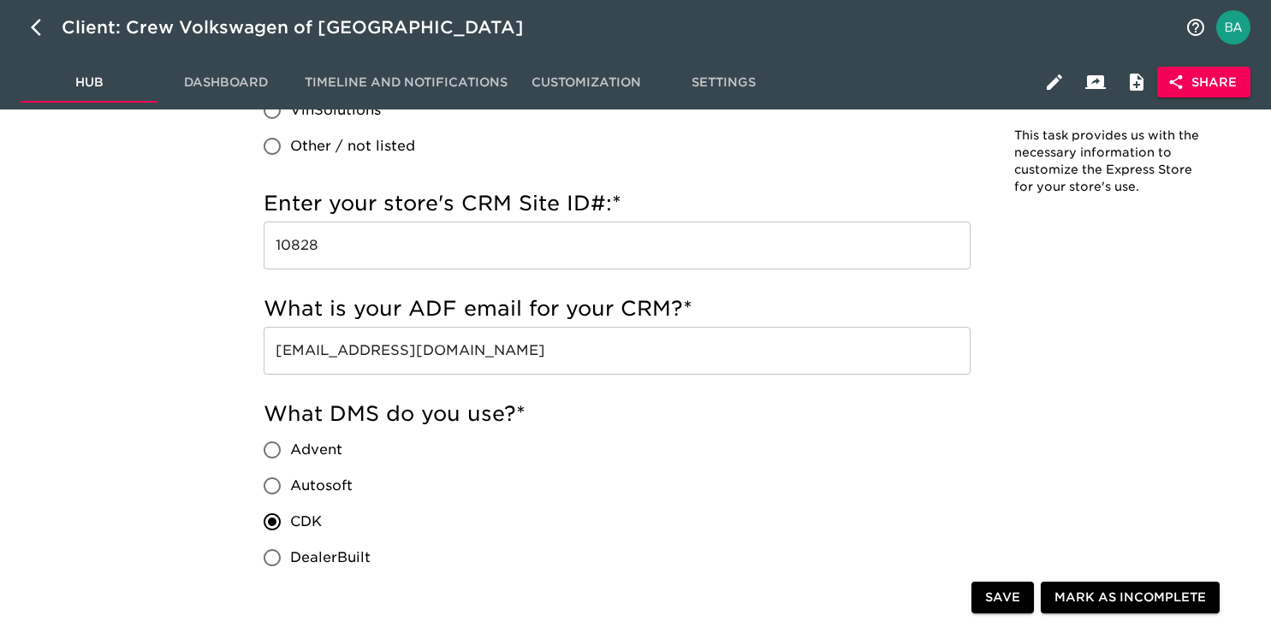
scroll to position [1431, 0]
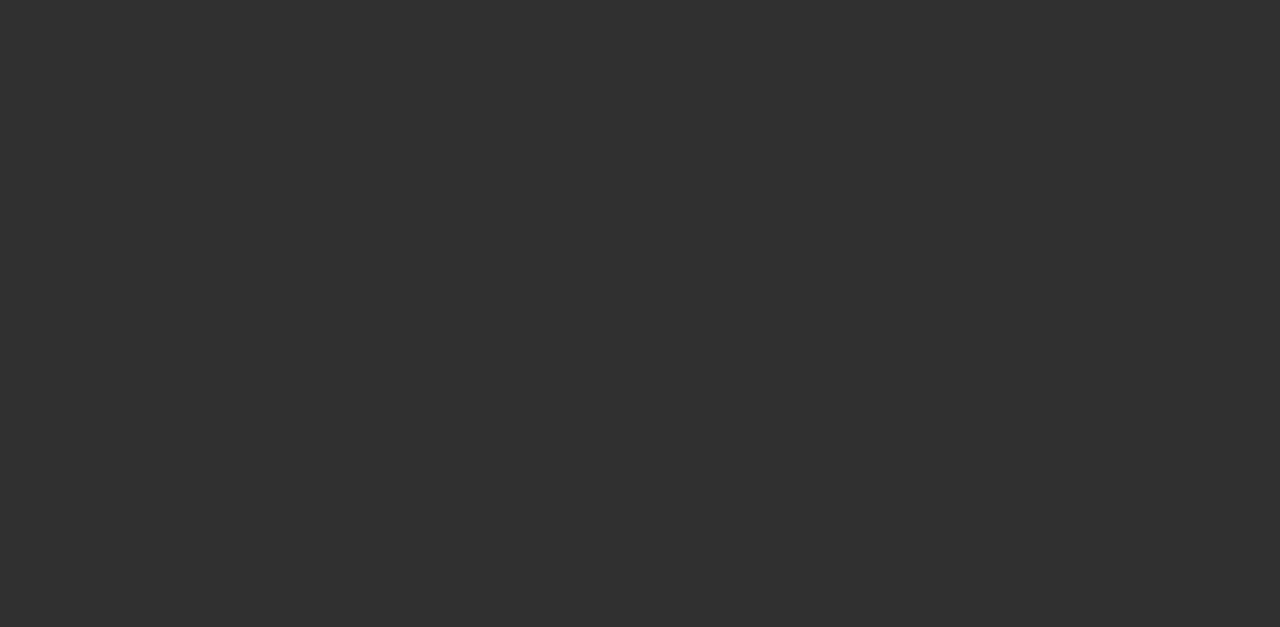
select select "10"
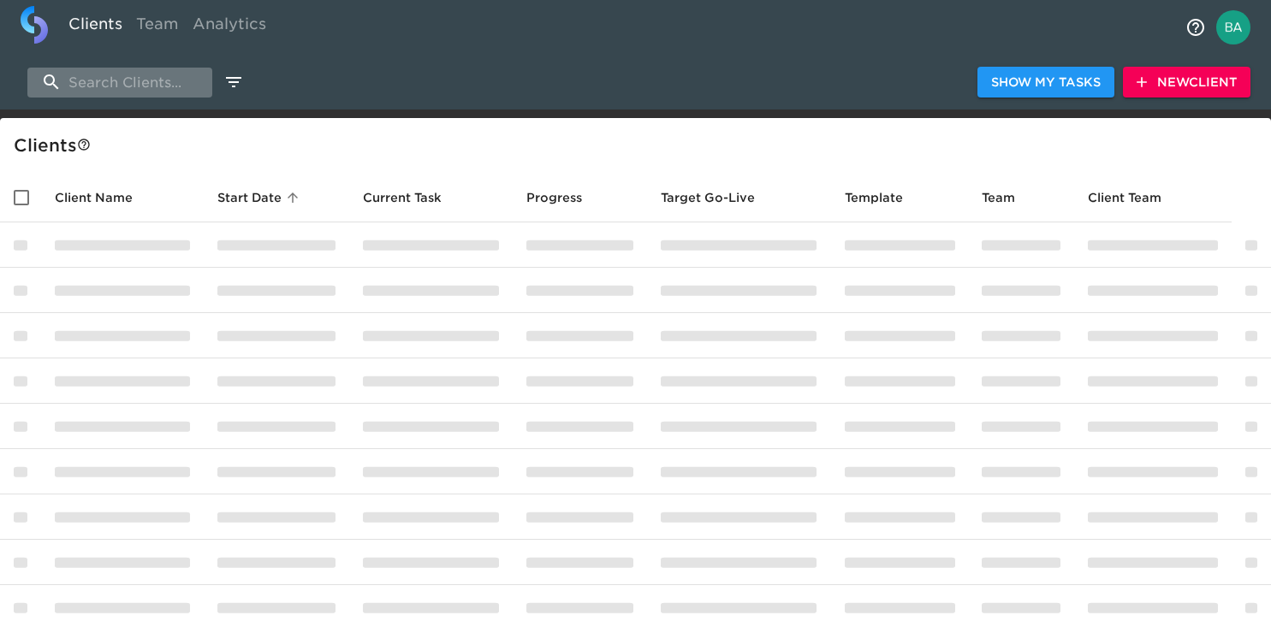
click at [148, 87] on input "search" at bounding box center [119, 83] width 185 height 30
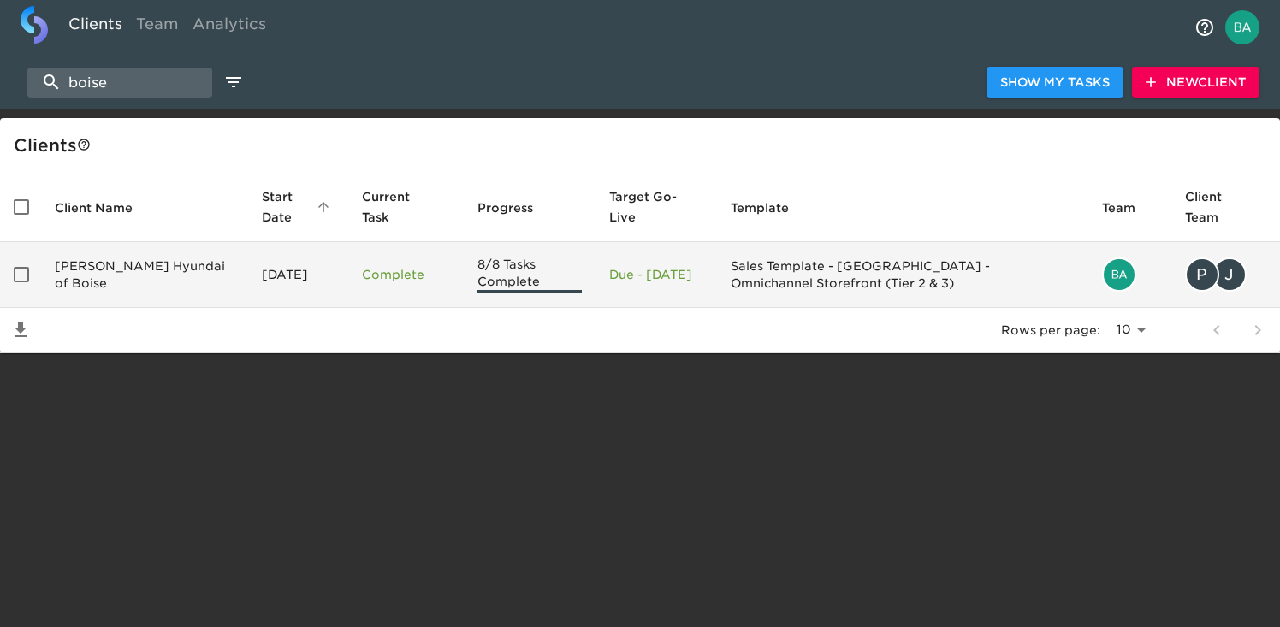
type input "boise"
click at [138, 270] on td "[PERSON_NAME] Hyundai of Boise" at bounding box center [144, 275] width 207 height 66
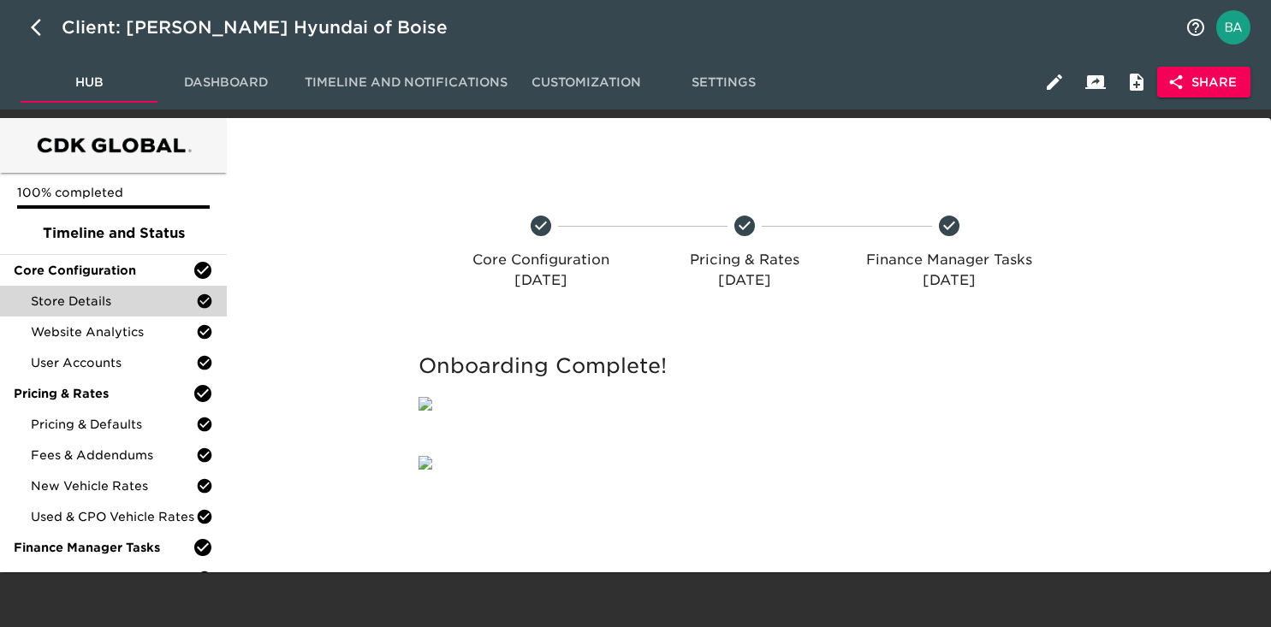
click at [114, 304] on span "Store Details" at bounding box center [113, 301] width 165 height 17
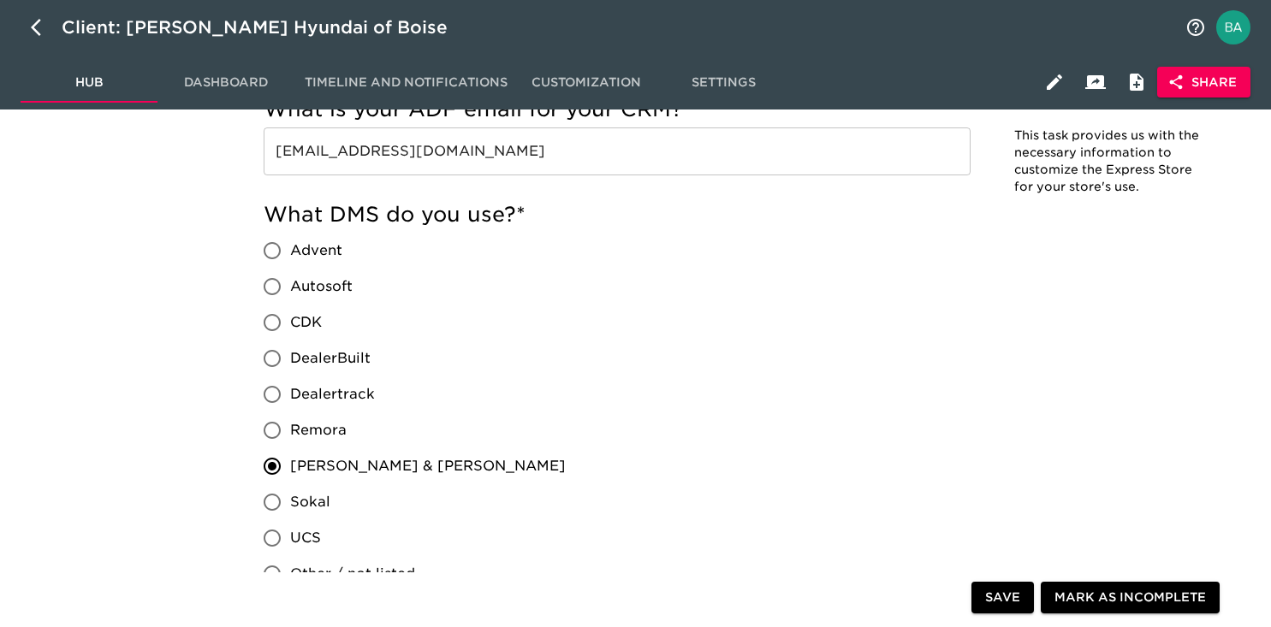
scroll to position [1539, 0]
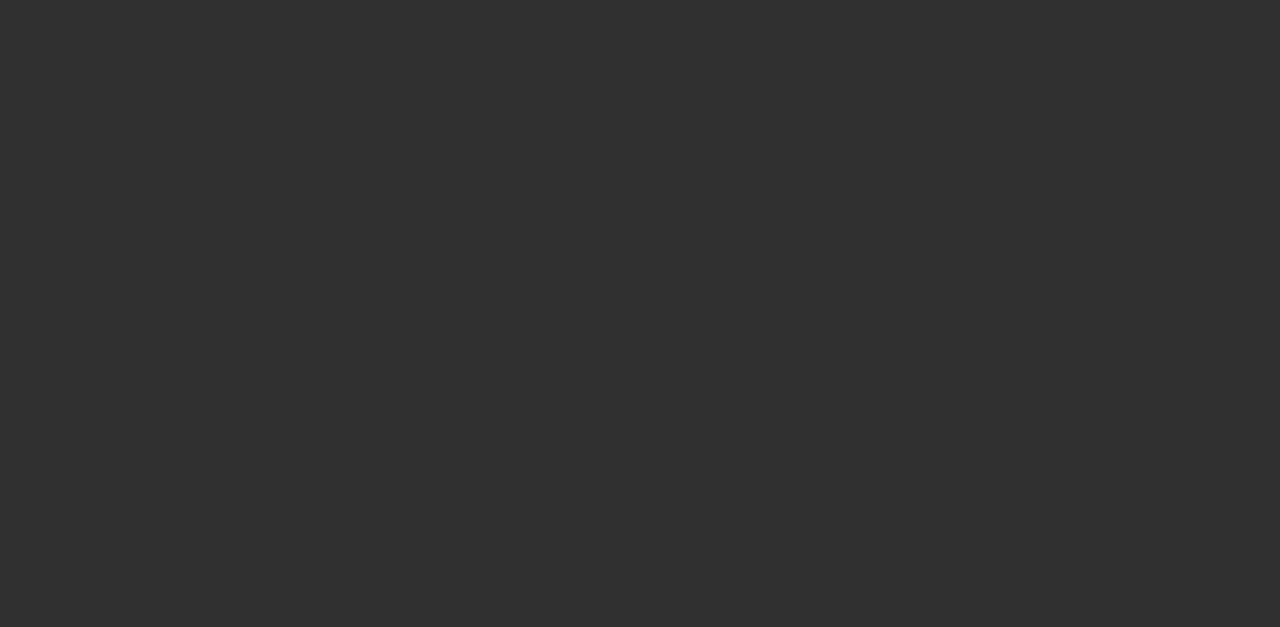
select select "10"
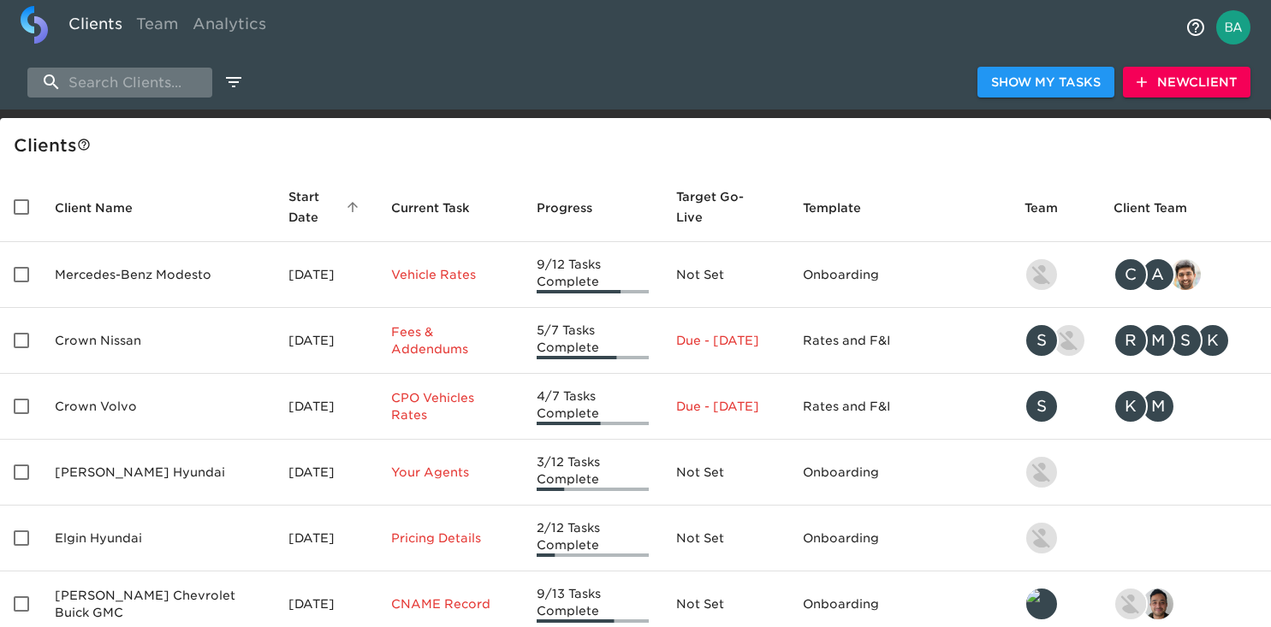
click at [122, 85] on input "search" at bounding box center [119, 83] width 185 height 30
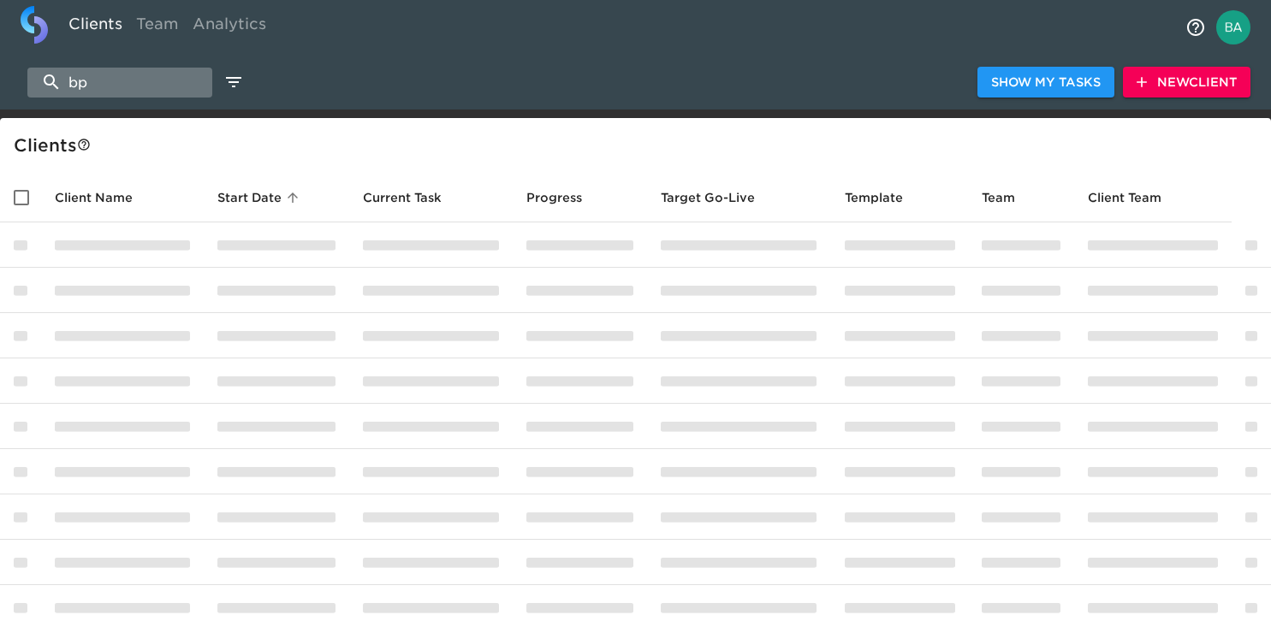
type input "b"
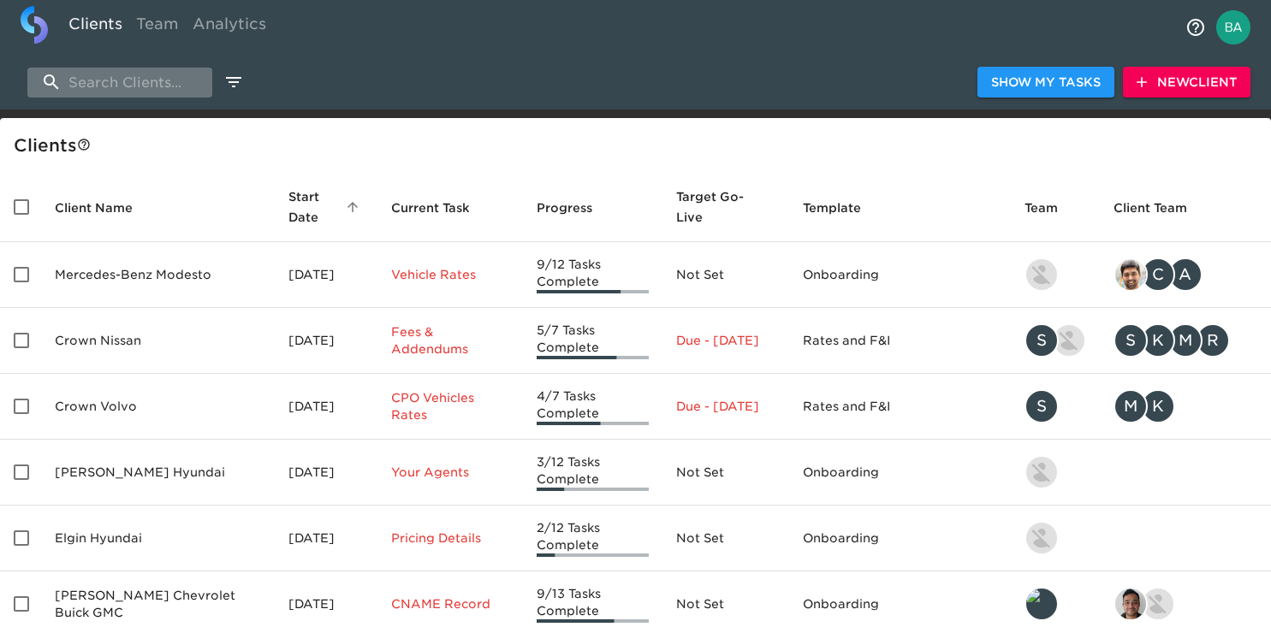
type input "n"
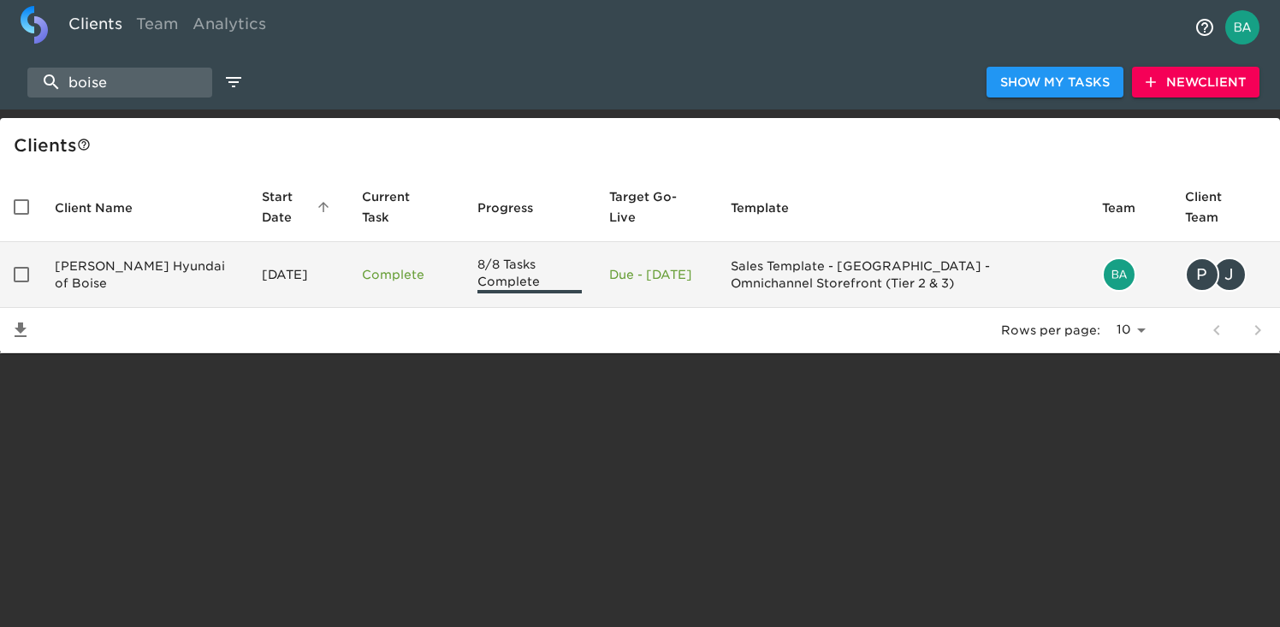
type input "boise"
click at [157, 277] on td "Kendall Hyundai of Boise" at bounding box center [144, 275] width 207 height 66
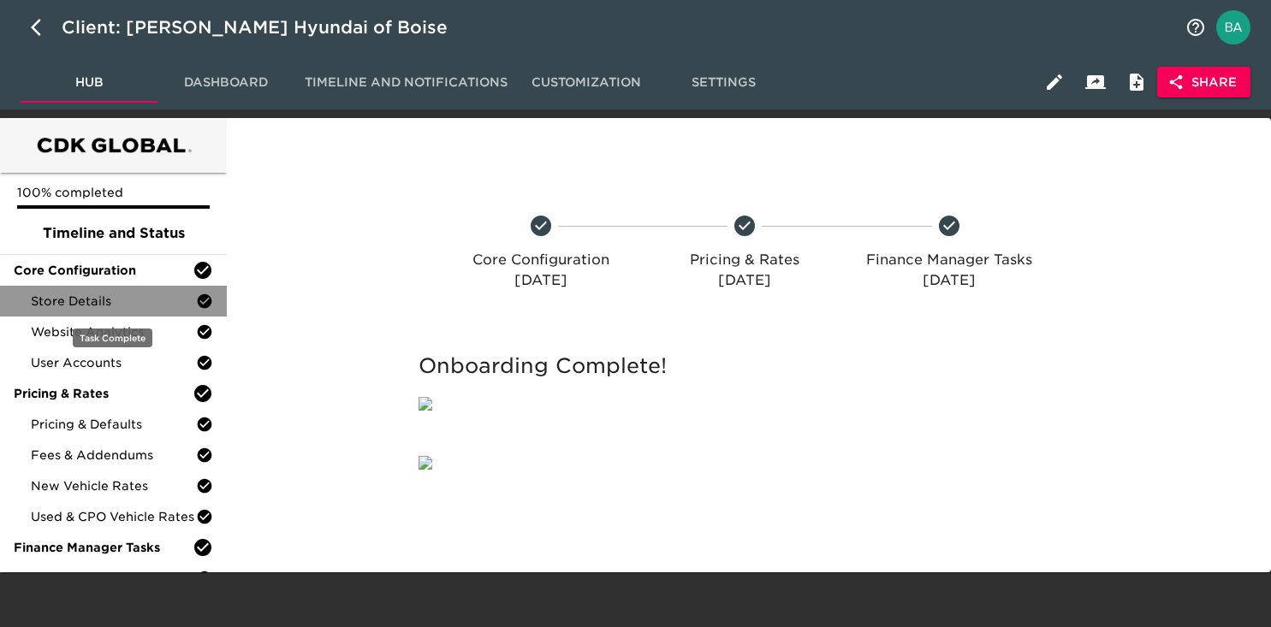
click at [123, 286] on div "Store Details" at bounding box center [113, 301] width 227 height 31
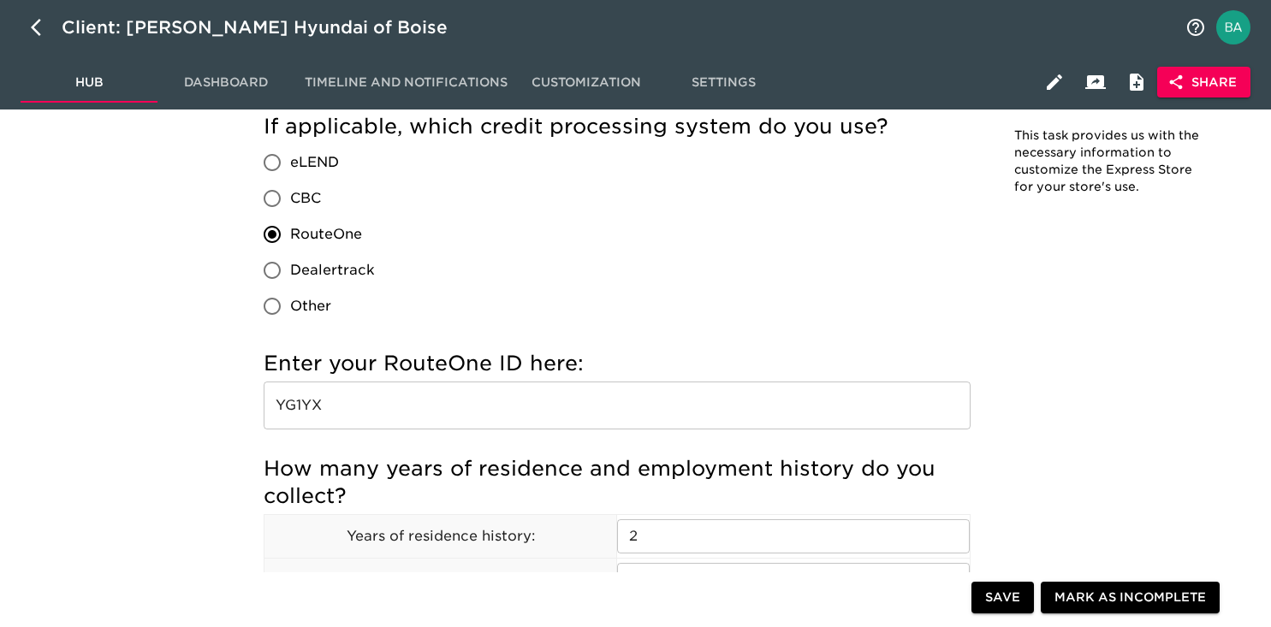
scroll to position [2037, 0]
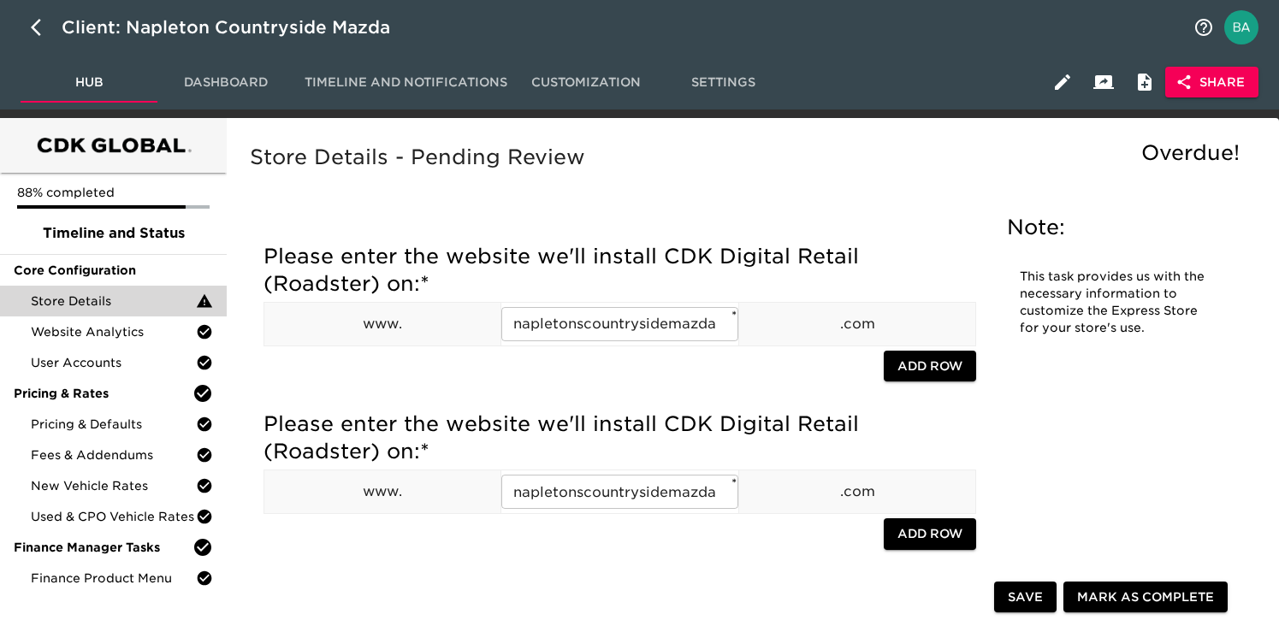
scroll to position [522, 0]
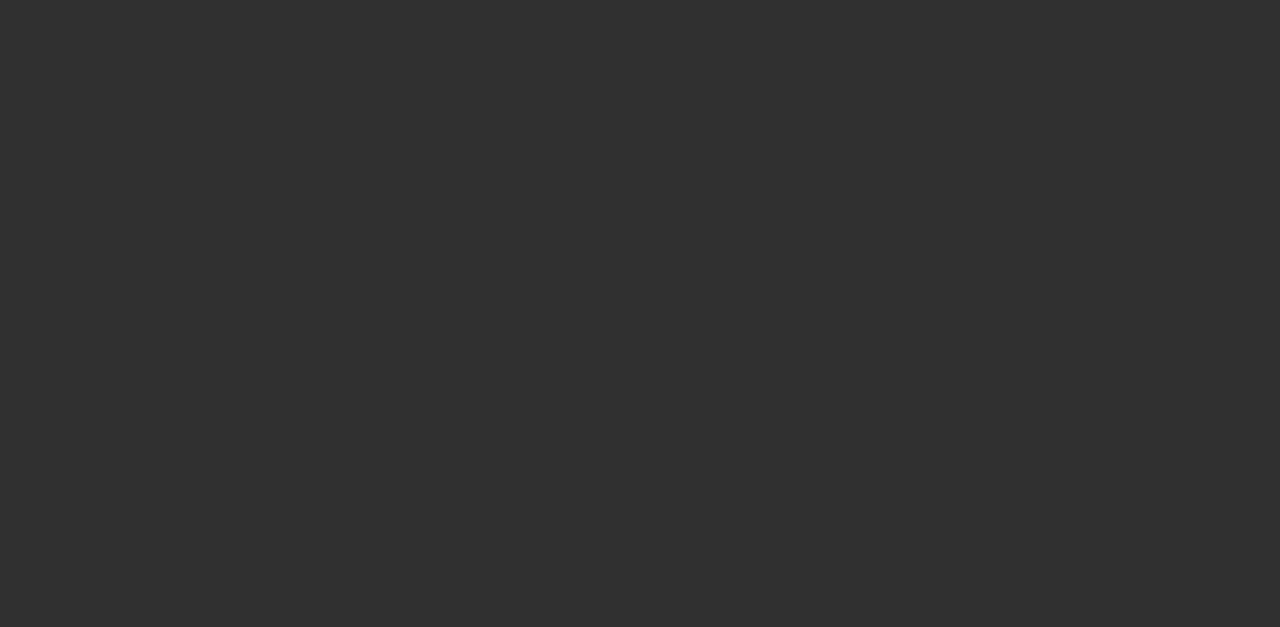
select select "10"
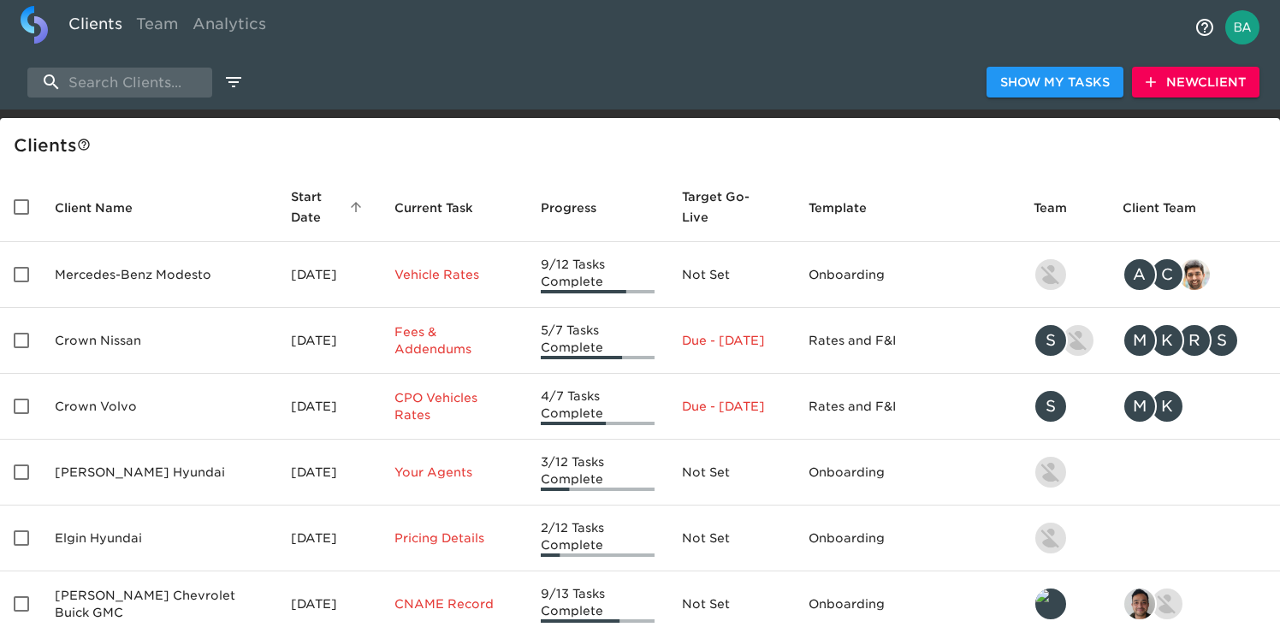
click at [99, 98] on div "Show My Tasks New Client" at bounding box center [640, 82] width 1280 height 55
click at [99, 86] on input "search" at bounding box center [119, 83] width 185 height 30
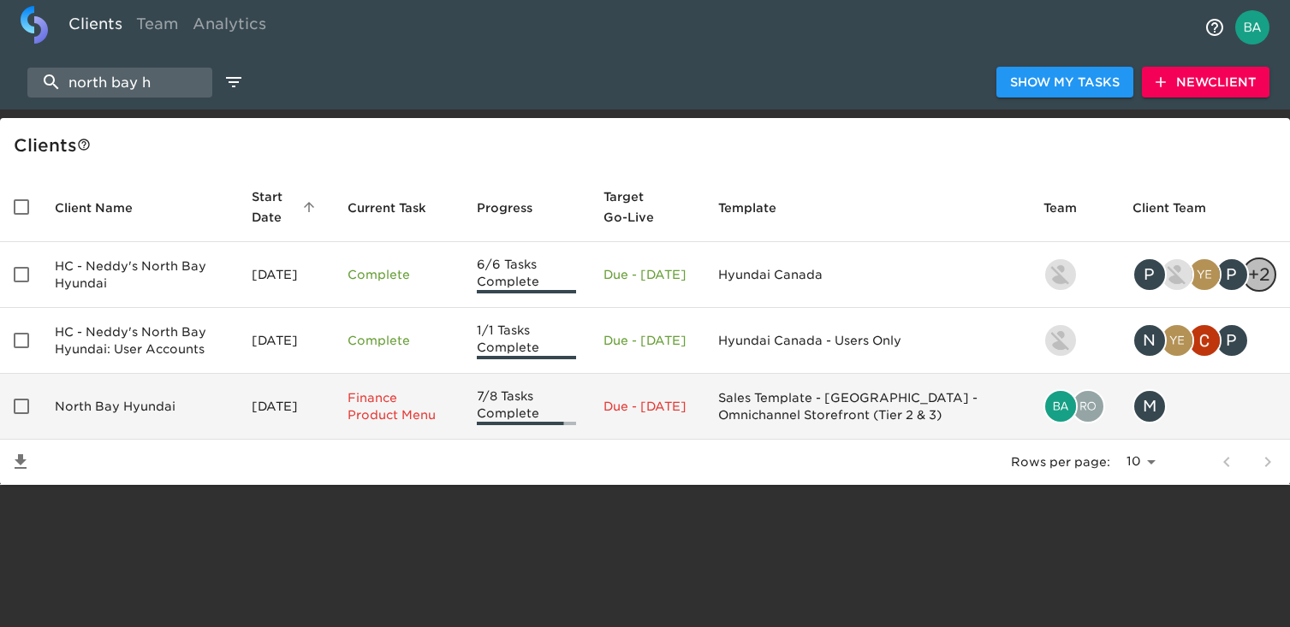
type input "north bay h"
click at [135, 406] on td "North Bay Hyundai" at bounding box center [139, 407] width 197 height 66
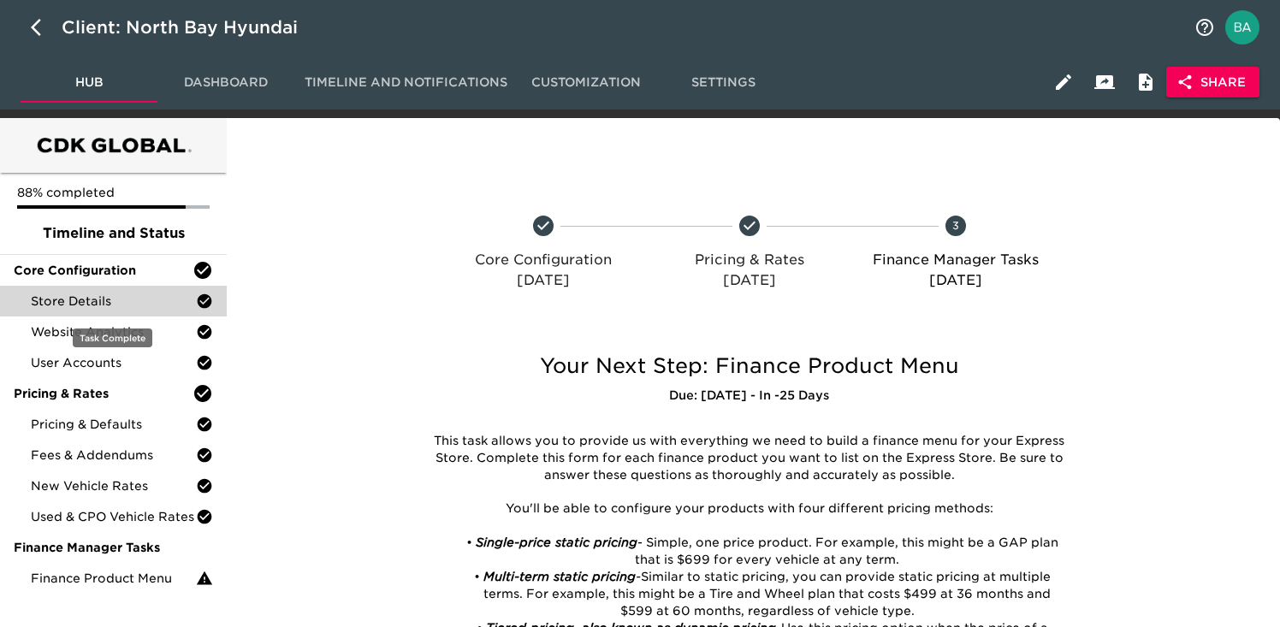
click at [83, 300] on span "Store Details" at bounding box center [113, 301] width 165 height 17
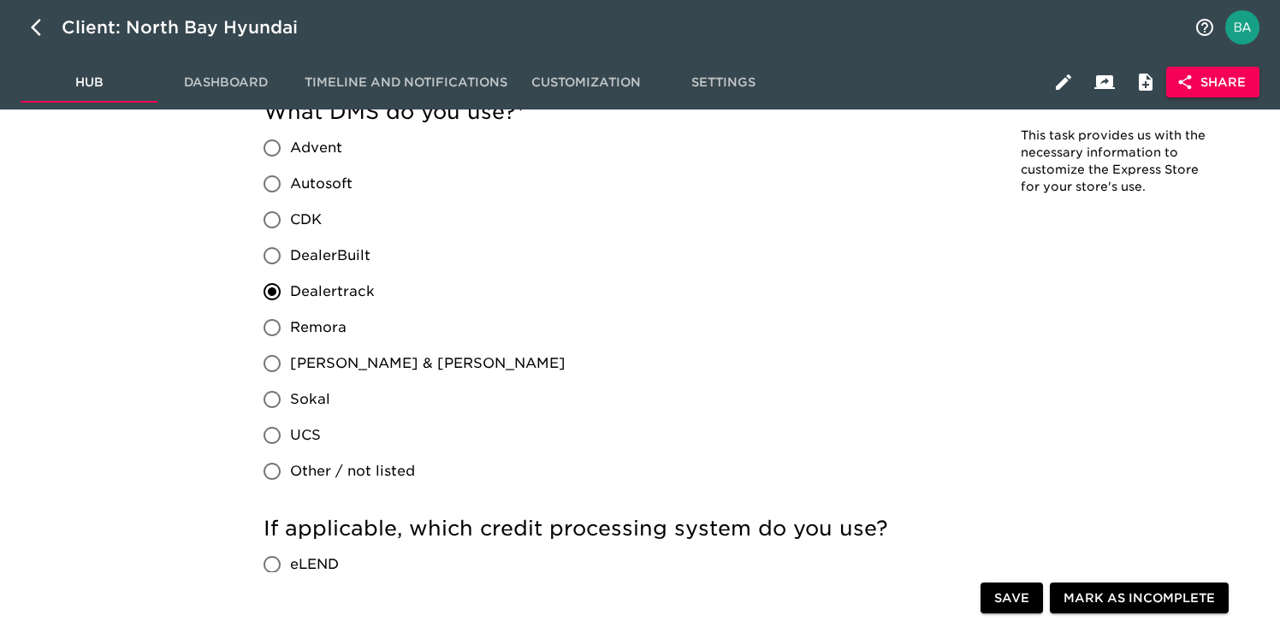
scroll to position [1639, 0]
